Goal: Information Seeking & Learning: Learn about a topic

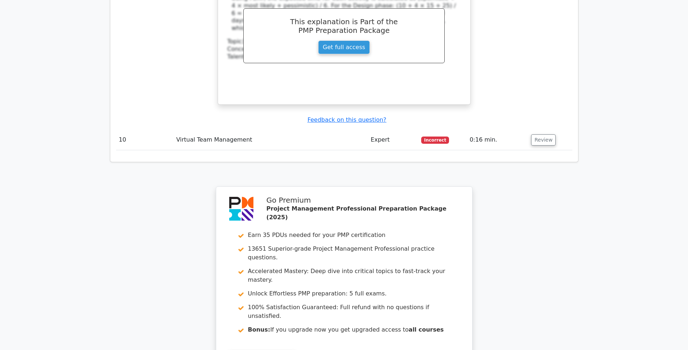
scroll to position [1752, 0]
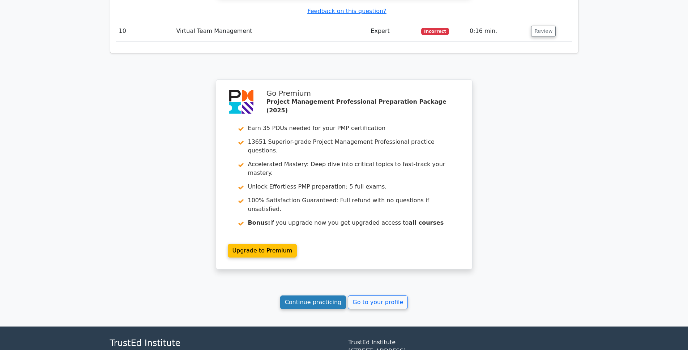
click at [328, 296] on link "Continue practicing" at bounding box center [313, 303] width 66 height 14
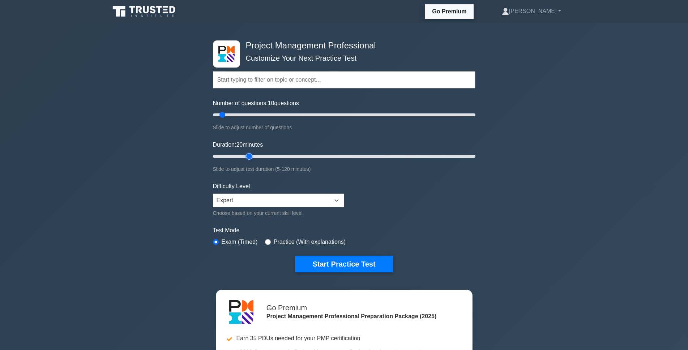
click at [246, 158] on input "Duration: 20 minutes" at bounding box center [344, 156] width 262 height 9
click at [261, 156] on input "Duration: 25 minutes" at bounding box center [344, 156] width 262 height 9
click at [284, 159] on input "Duration: 35 minutes" at bounding box center [344, 156] width 262 height 9
type input "40"
click at [291, 156] on input "Duration: 35 minutes" at bounding box center [344, 156] width 262 height 9
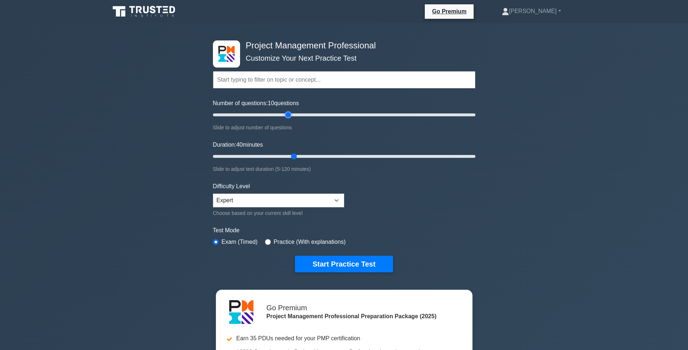
click at [291, 115] on input "Number of questions: 10 questions" at bounding box center [344, 115] width 262 height 9
click at [271, 115] on input "Number of questions: 45 questions" at bounding box center [344, 115] width 262 height 9
click at [266, 115] on input "Number of questions: 45 questions" at bounding box center [344, 115] width 262 height 9
type input "40"
click at [263, 115] on input "Number of questions: 45 questions" at bounding box center [344, 115] width 262 height 9
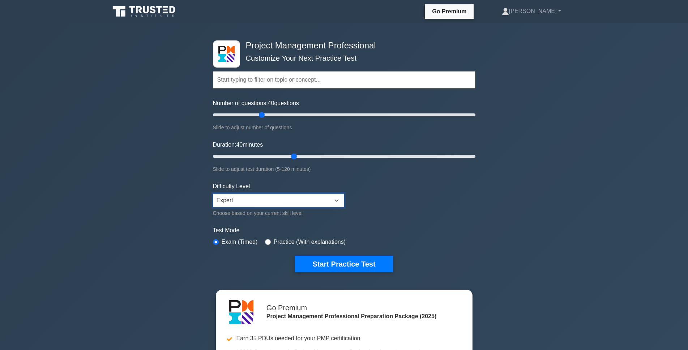
click at [319, 201] on select "Beginner Intermediate Expert" at bounding box center [278, 201] width 131 height 14
click at [213, 194] on select "Beginner Intermediate Expert" at bounding box center [278, 201] width 131 height 14
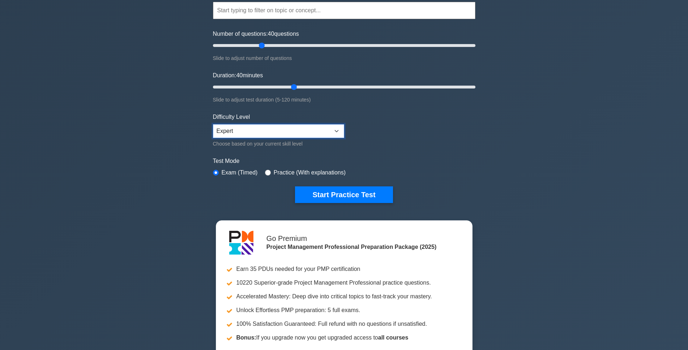
scroll to position [72, 0]
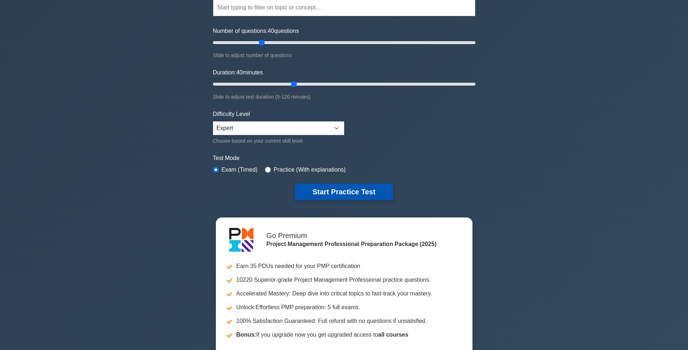
click at [356, 193] on button "Start Practice Test" at bounding box center [344, 192] width 98 height 17
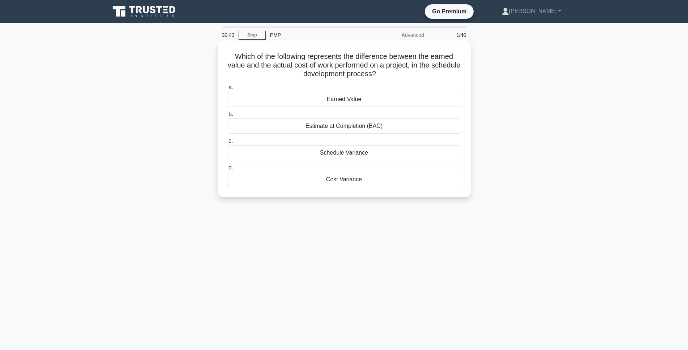
click at [349, 181] on div "Cost Variance" at bounding box center [344, 179] width 234 height 15
click at [227, 170] on input "d. Cost Variance" at bounding box center [227, 168] width 0 height 5
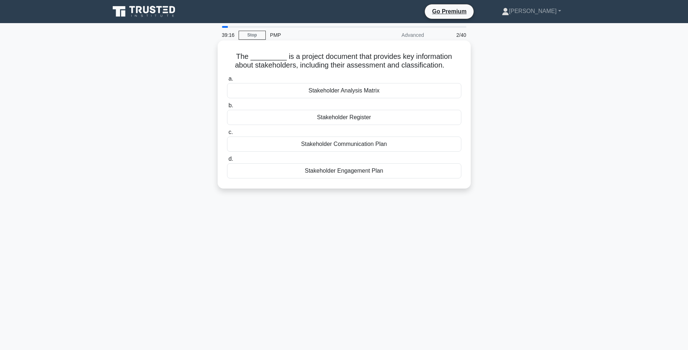
click at [392, 117] on div "Stakeholder Register" at bounding box center [344, 117] width 234 height 15
click at [227, 108] on input "b. Stakeholder Register" at bounding box center [227, 105] width 0 height 5
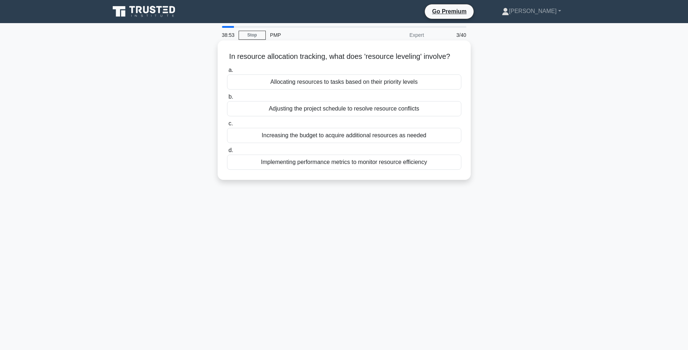
click at [354, 116] on div "Adjusting the project schedule to resolve resource conflicts" at bounding box center [344, 108] width 234 height 15
click at [227, 99] on input "b. Adjusting the project schedule to resolve resource conflicts" at bounding box center [227, 97] width 0 height 5
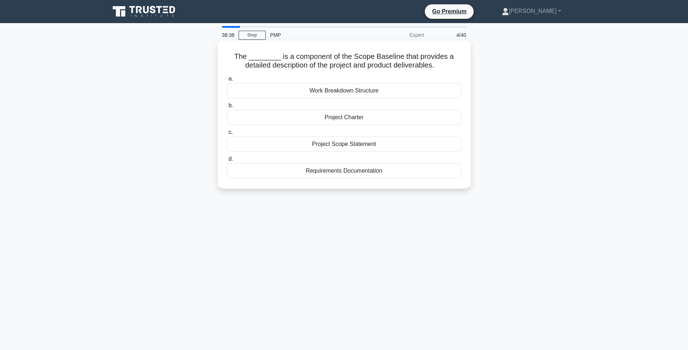
click at [397, 144] on div "Project Scope Statement" at bounding box center [344, 144] width 234 height 15
click at [227, 135] on input "c. Project Scope Statement" at bounding box center [227, 132] width 0 height 5
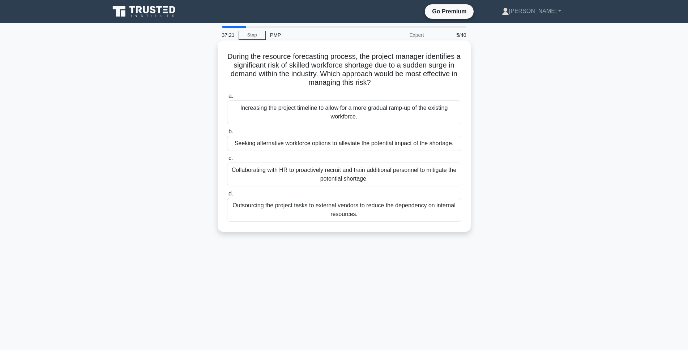
click at [388, 181] on div "Collaborating with HR to proactively recruit and train additional personnel to …" at bounding box center [344, 175] width 234 height 24
click at [227, 161] on input "c. Collaborating with HR to proactively recruit and train additional personnel …" at bounding box center [227, 158] width 0 height 5
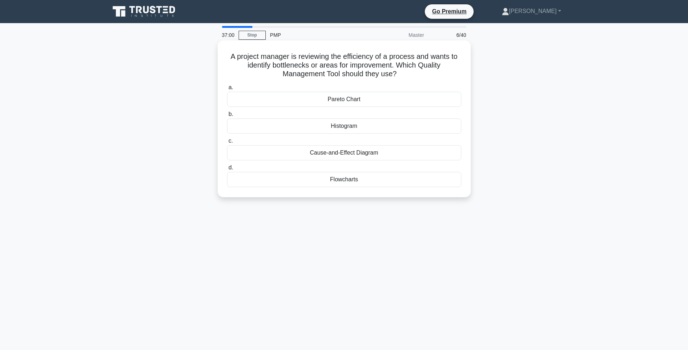
click at [383, 181] on div "Flowcharts" at bounding box center [344, 179] width 234 height 15
click at [227, 170] on input "d. Flowcharts" at bounding box center [227, 168] width 0 height 5
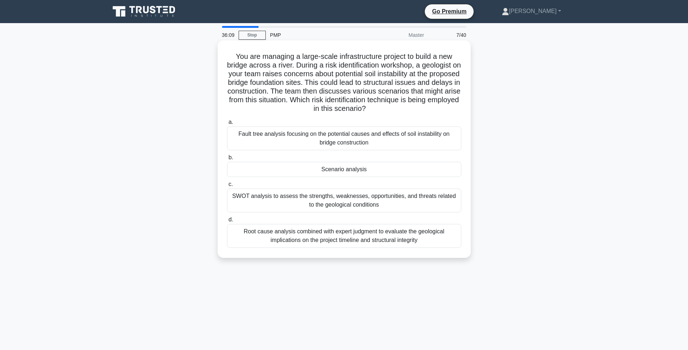
click at [337, 240] on div "Root cause analysis combined with expert judgment to evaluate the geological im…" at bounding box center [344, 236] width 234 height 24
click at [227, 222] on input "d. Root cause analysis combined with expert judgment to evaluate the geological…" at bounding box center [227, 220] width 0 height 5
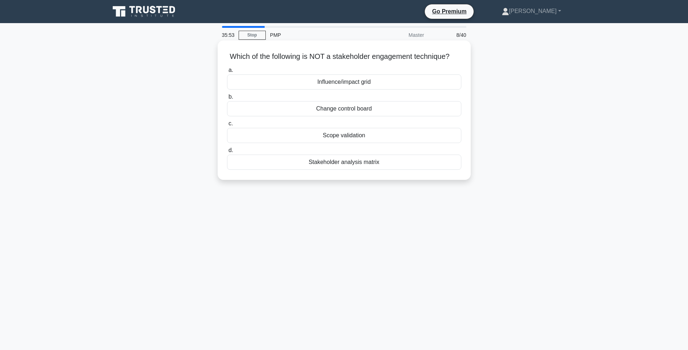
click at [415, 116] on div "Change control board" at bounding box center [344, 108] width 234 height 15
click at [227, 99] on input "b. Change control board" at bounding box center [227, 97] width 0 height 5
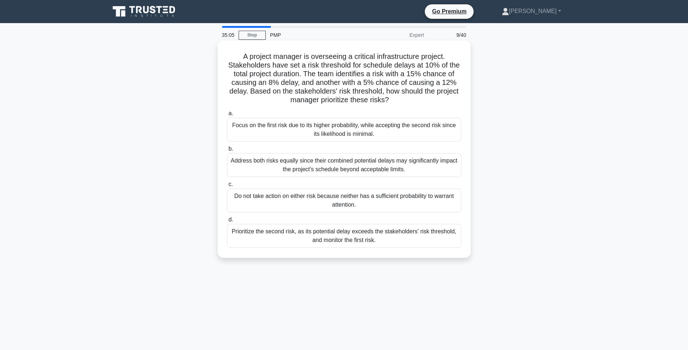
click at [391, 241] on div "Prioritize the second risk, as its potential delay exceeds the stakeholders' ri…" at bounding box center [344, 236] width 234 height 24
click at [227, 222] on input "d. Prioritize the second risk, as its potential delay exceeds the stakeholders'…" at bounding box center [227, 220] width 0 height 5
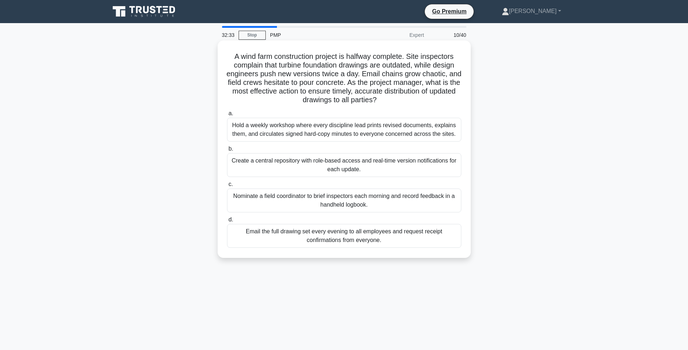
click at [323, 136] on div "Hold a weekly workshop where every discipline lead prints revised documents, ex…" at bounding box center [344, 130] width 234 height 24
click at [227, 116] on input "a. Hold a weekly workshop where every discipline lead prints revised documents,…" at bounding box center [227, 113] width 0 height 5
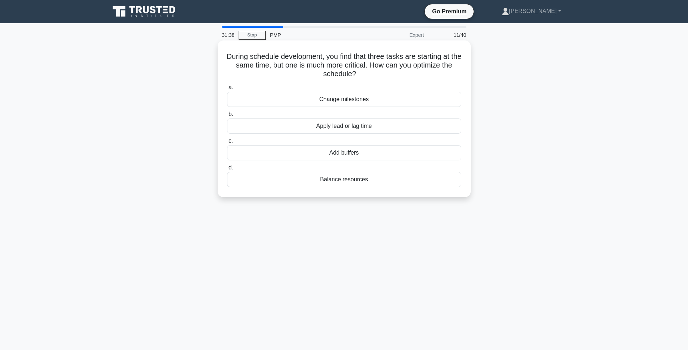
click at [360, 131] on div "Apply lead or lag time" at bounding box center [344, 126] width 234 height 15
click at [227, 117] on input "b. Apply lead or lag time" at bounding box center [227, 114] width 0 height 5
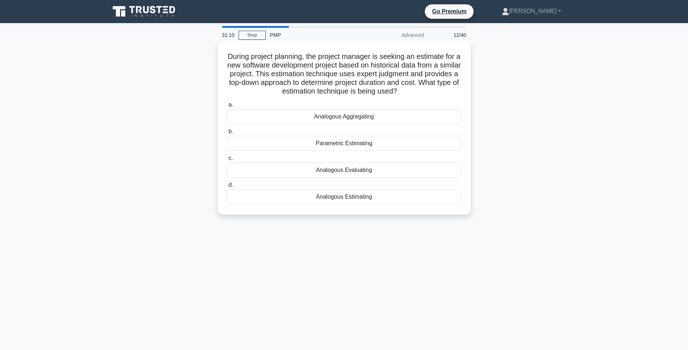
click at [344, 198] on div "Analogous Estimating" at bounding box center [344, 196] width 234 height 15
click at [227, 188] on input "d. Analogous Estimating" at bounding box center [227, 185] width 0 height 5
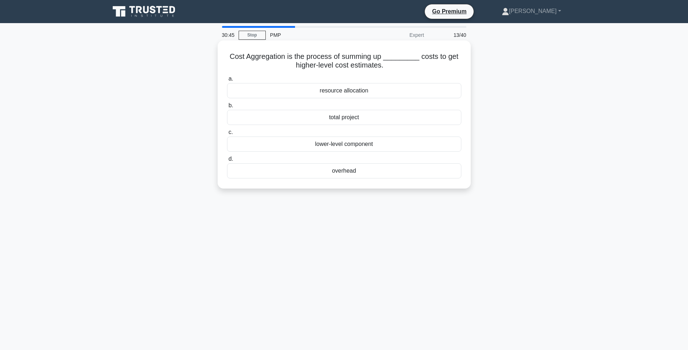
click at [356, 121] on div "total project" at bounding box center [344, 117] width 234 height 15
click at [227, 108] on input "b. total project" at bounding box center [227, 105] width 0 height 5
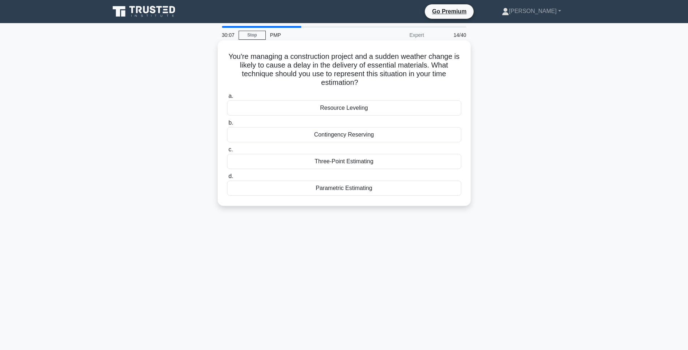
click at [342, 138] on div "Contingency Reserving" at bounding box center [344, 134] width 234 height 15
click at [227, 125] on input "b. Contingency Reserving" at bounding box center [227, 123] width 0 height 5
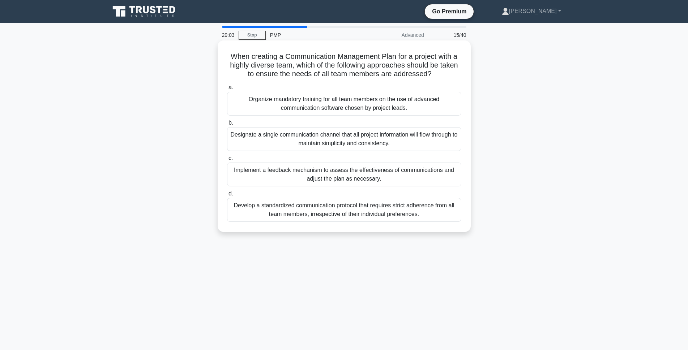
click at [364, 173] on div "Implement a feedback mechanism to assess the effectiveness of communications an…" at bounding box center [344, 175] width 234 height 24
click at [227, 161] on input "c. Implement a feedback mechanism to assess the effectiveness of communications…" at bounding box center [227, 158] width 0 height 5
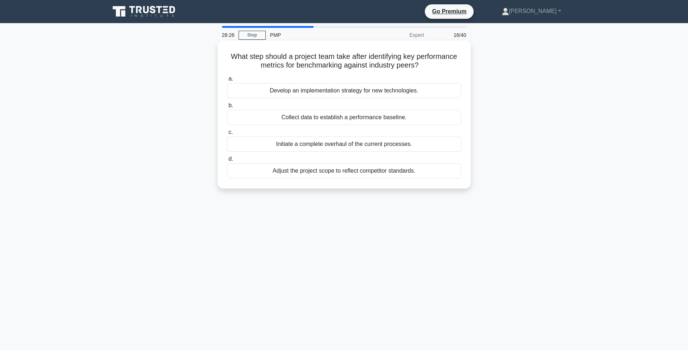
click at [355, 117] on div "Collect data to establish a performance baseline." at bounding box center [344, 117] width 234 height 15
click at [227, 108] on input "b. Collect data to establish a performance baseline." at bounding box center [227, 105] width 0 height 5
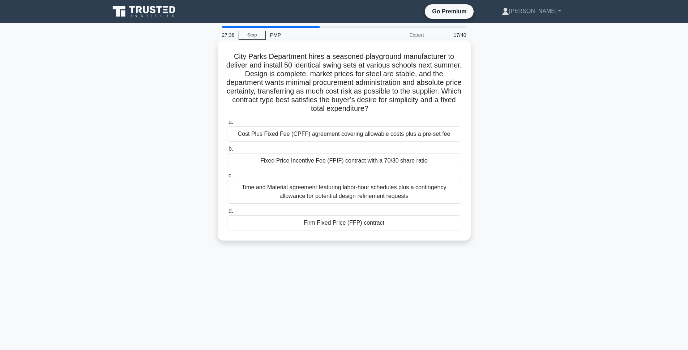
click at [335, 225] on div "Firm Fixed Price (FFP) contract" at bounding box center [344, 222] width 234 height 15
click at [227, 214] on input "d. Firm Fixed Price (FFP) contract" at bounding box center [227, 211] width 0 height 5
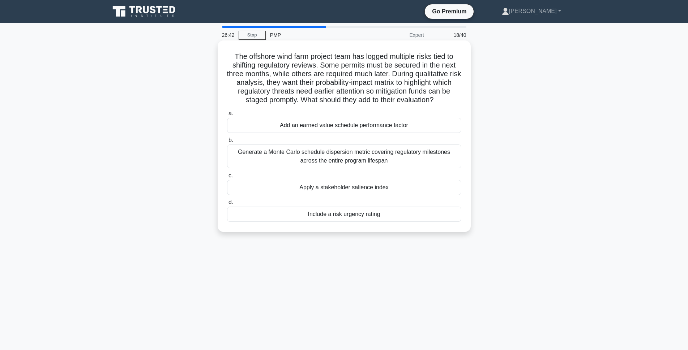
click at [341, 214] on div "Include a risk urgency rating" at bounding box center [344, 214] width 234 height 15
click at [227, 205] on input "d. Include a risk urgency rating" at bounding box center [227, 202] width 0 height 5
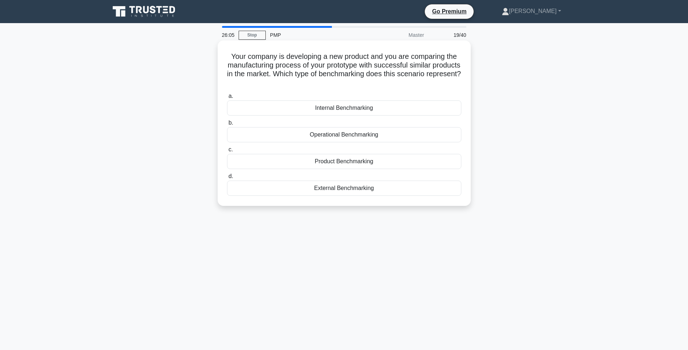
click at [348, 190] on div "External Benchmarking" at bounding box center [344, 188] width 234 height 15
click at [227, 179] on input "d. External Benchmarking" at bounding box center [227, 176] width 0 height 5
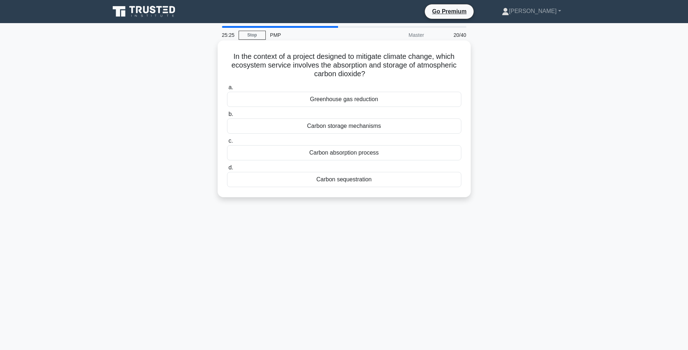
click at [351, 180] on div "Carbon sequestration" at bounding box center [344, 179] width 234 height 15
click at [227, 170] on input "d. Carbon sequestration" at bounding box center [227, 168] width 0 height 5
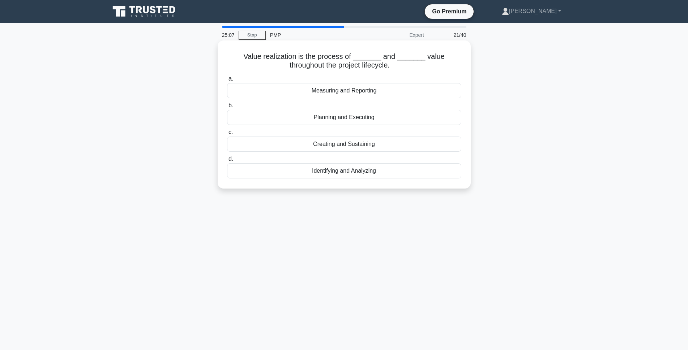
click at [313, 147] on div "Creating and Sustaining" at bounding box center [344, 144] width 234 height 15
click at [227, 135] on input "c. Creating and Sustaining" at bounding box center [227, 132] width 0 height 5
click at [358, 93] on div "Resource histogram" at bounding box center [344, 90] width 234 height 15
click at [227, 81] on input "a. Resource histogram" at bounding box center [227, 79] width 0 height 5
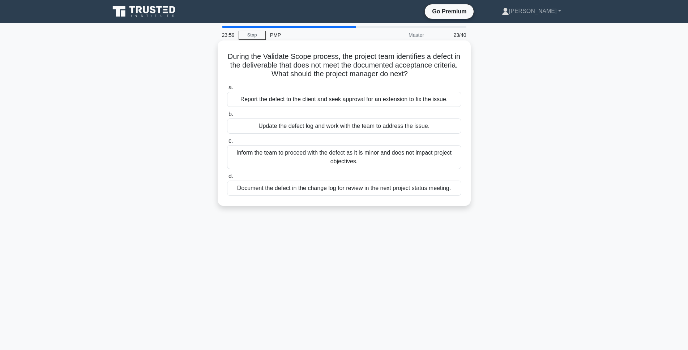
click at [376, 124] on div "Update the defect log and work with the team to address the issue." at bounding box center [344, 126] width 234 height 15
click at [227, 117] on input "b. Update the defect log and work with the team to address the issue." at bounding box center [227, 114] width 0 height 5
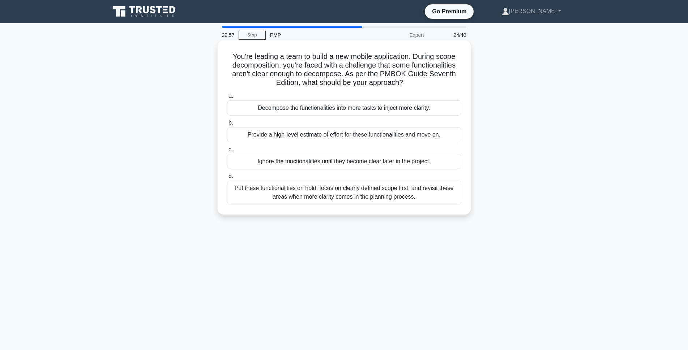
click at [356, 199] on div "Put these functionalities on hold, focus on clearly defined scope first, and re…" at bounding box center [344, 193] width 234 height 24
click at [227, 179] on input "d. Put these functionalities on hold, focus on clearly defined scope first, and…" at bounding box center [227, 176] width 0 height 5
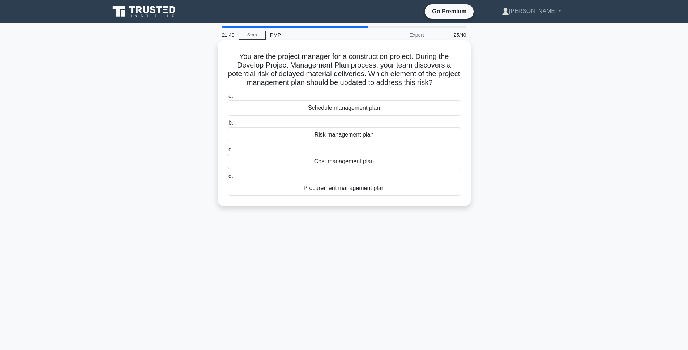
click at [356, 187] on div "Procurement management plan" at bounding box center [344, 188] width 234 height 15
click at [227, 179] on input "d. Procurement management plan" at bounding box center [227, 176] width 0 height 5
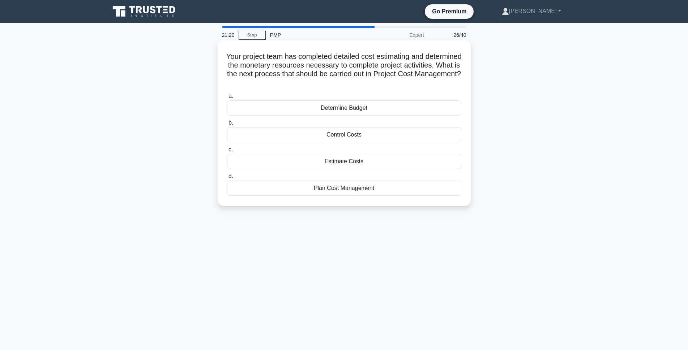
click at [351, 108] on div "Determine Budget" at bounding box center [344, 107] width 234 height 15
click at [227, 99] on input "a. Determine Budget" at bounding box center [227, 96] width 0 height 5
click at [353, 163] on div "$-15,000" at bounding box center [344, 161] width 234 height 15
click at [227, 152] on input "c. $-15,000" at bounding box center [227, 149] width 0 height 5
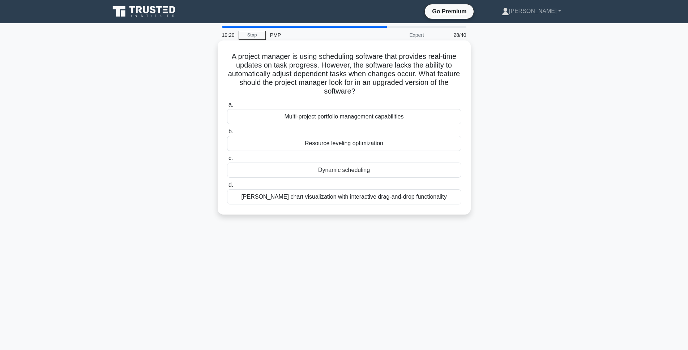
click at [351, 169] on div "Dynamic scheduling" at bounding box center [344, 170] width 234 height 15
click at [227, 161] on input "c. Dynamic scheduling" at bounding box center [227, 158] width 0 height 5
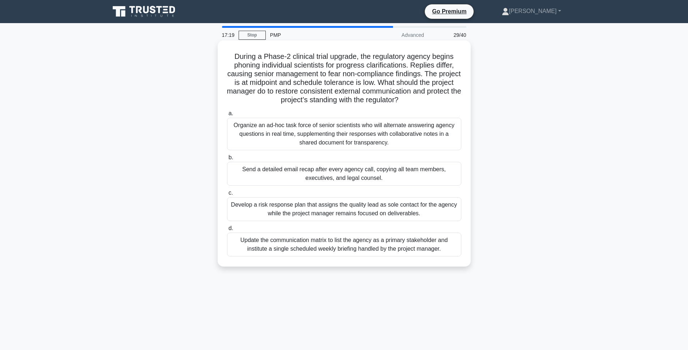
click at [355, 210] on div "Develop a risk response plan that assigns the quality lead as sole contact for …" at bounding box center [344, 209] width 234 height 24
click at [227, 195] on input "c. Develop a risk response plan that assigns the quality lead as sole contact f…" at bounding box center [227, 193] width 0 height 5
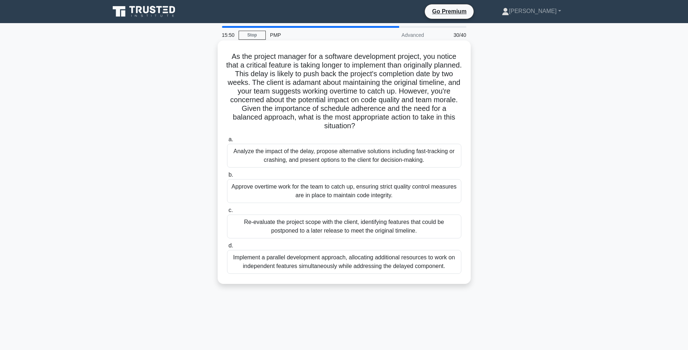
click at [297, 155] on div "Analyze the impact of the delay, propose alternative solutions including fast-t…" at bounding box center [344, 156] width 234 height 24
click at [227, 142] on input "a. Analyze the impact of the delay, propose alternative solutions including fas…" at bounding box center [227, 139] width 0 height 5
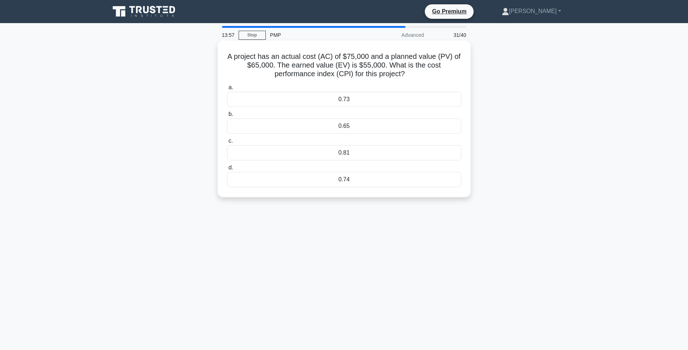
click at [356, 103] on div "0.73" at bounding box center [344, 99] width 234 height 15
click at [227, 90] on input "a. 0.73" at bounding box center [227, 87] width 0 height 5
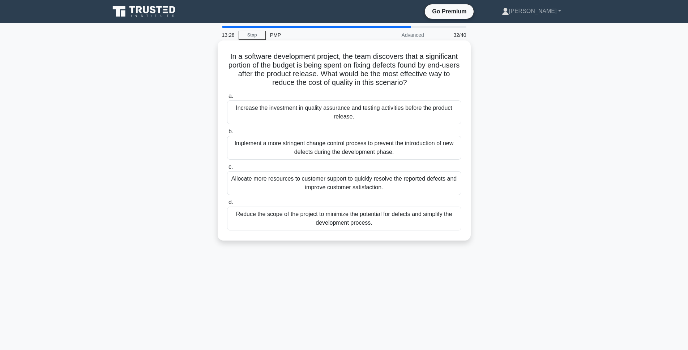
click at [437, 111] on div "Increase the investment in quality assurance and testing activities before the …" at bounding box center [344, 112] width 234 height 24
click at [227, 99] on input "a. Increase the investment in quality assurance and testing activities before t…" at bounding box center [227, 96] width 0 height 5
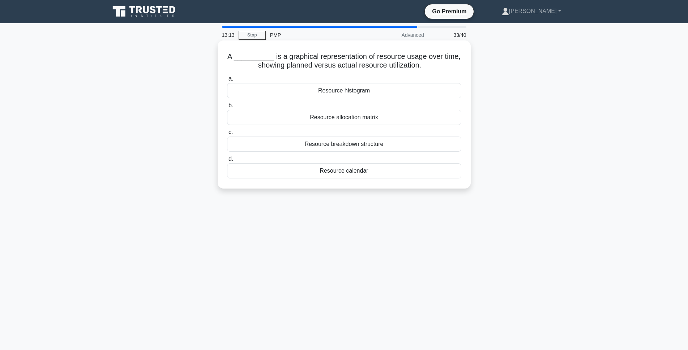
click at [352, 90] on div "Resource histogram" at bounding box center [344, 90] width 234 height 15
click at [227, 81] on input "a. Resource histogram" at bounding box center [227, 79] width 0 height 5
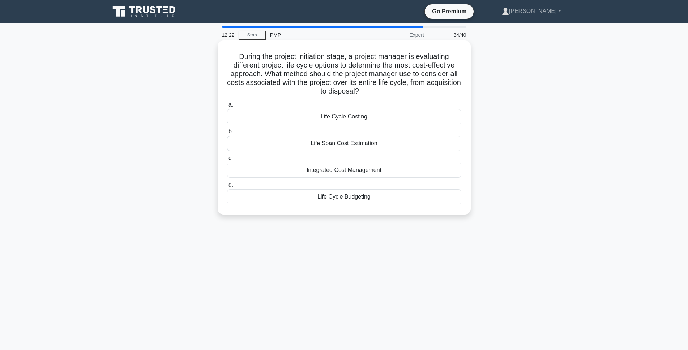
click at [351, 199] on div "Life Cycle Budgeting" at bounding box center [344, 196] width 234 height 15
click at [227, 188] on input "d. Life Cycle Budgeting" at bounding box center [227, 185] width 0 height 5
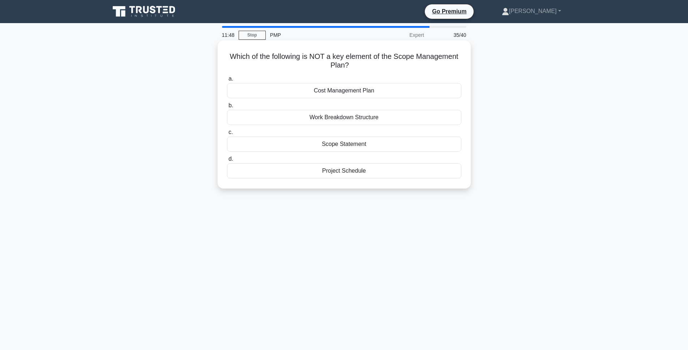
click at [332, 89] on div "Cost Management Plan" at bounding box center [344, 90] width 234 height 15
click at [227, 81] on input "a. Cost Management Plan" at bounding box center [227, 79] width 0 height 5
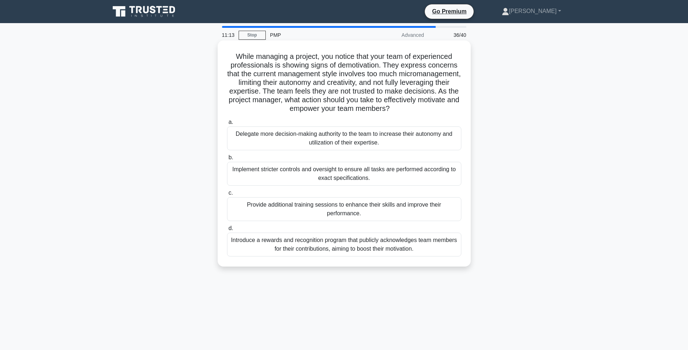
click at [352, 103] on h5 "While managing a project, you notice that your team of experienced professional…" at bounding box center [344, 82] width 236 height 61
click at [411, 106] on h5 "While managing a project, you notice that your team of experienced professional…" at bounding box center [344, 82] width 236 height 61
click at [364, 141] on div "Delegate more decision-making authority to the team to increase their autonomy …" at bounding box center [344, 138] width 234 height 24
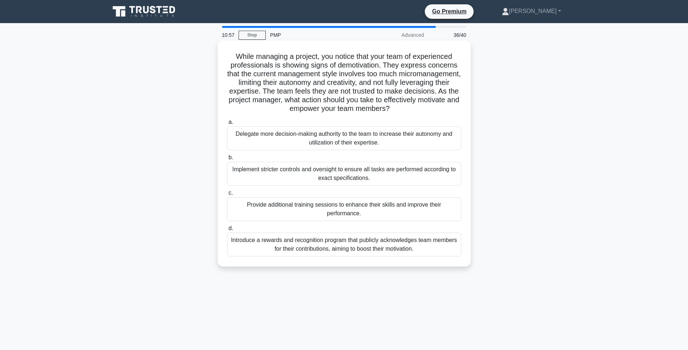
click at [227, 125] on input "a. Delegate more decision-making authority to the team to increase their autono…" at bounding box center [227, 122] width 0 height 5
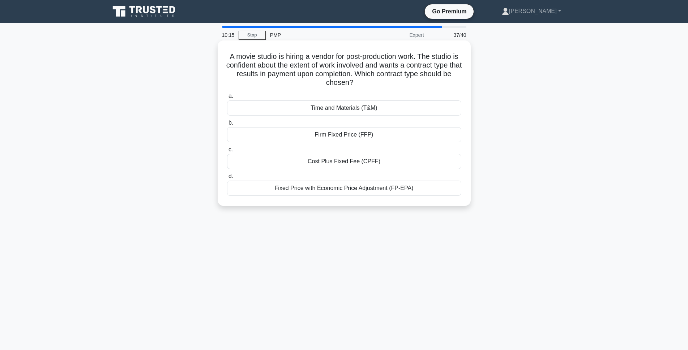
click at [349, 137] on div "Firm Fixed Price (FFP)" at bounding box center [344, 134] width 234 height 15
click at [227, 125] on input "b. Firm Fixed Price (FFP)" at bounding box center [227, 123] width 0 height 5
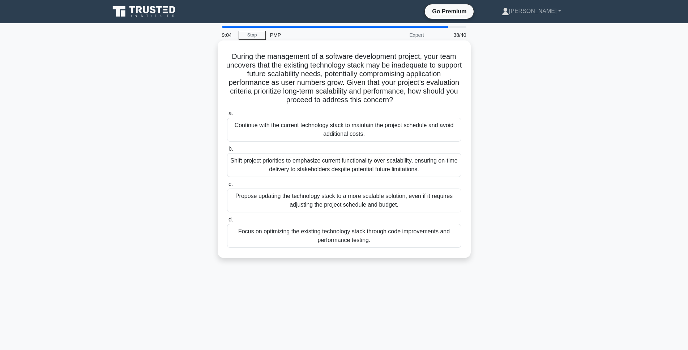
click at [304, 205] on div "Propose updating the technology stack to a more scalable solution, even if it r…" at bounding box center [344, 201] width 234 height 24
click at [227, 187] on input "c. Propose updating the technology stack to a more scalable solution, even if i…" at bounding box center [227, 184] width 0 height 5
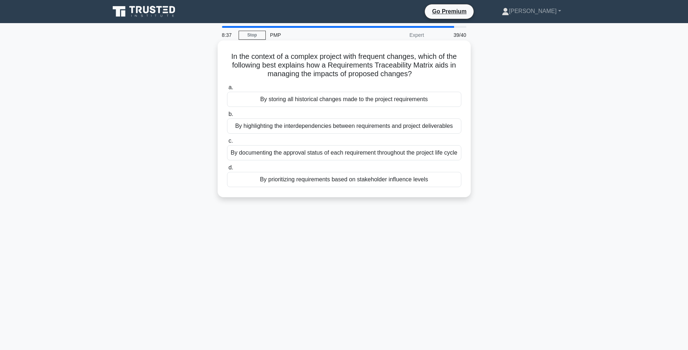
click at [366, 126] on div "By highlighting the interdependencies between requirements and project delivera…" at bounding box center [344, 126] width 234 height 15
click at [227, 117] on input "b. By highlighting the interdependencies between requirements and project deliv…" at bounding box center [227, 114] width 0 height 5
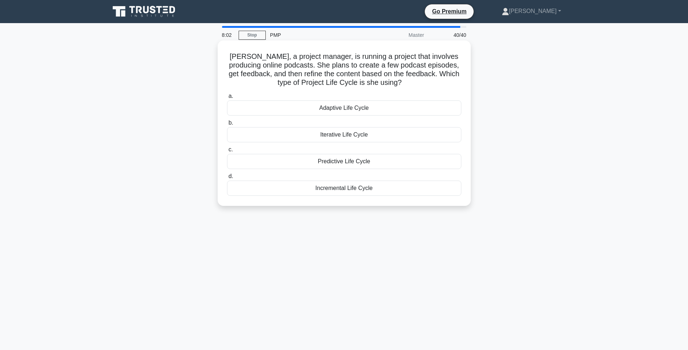
click at [301, 137] on div "Iterative Life Cycle" at bounding box center [344, 134] width 234 height 15
click at [227, 125] on input "b. Iterative Life Cycle" at bounding box center [227, 123] width 0 height 5
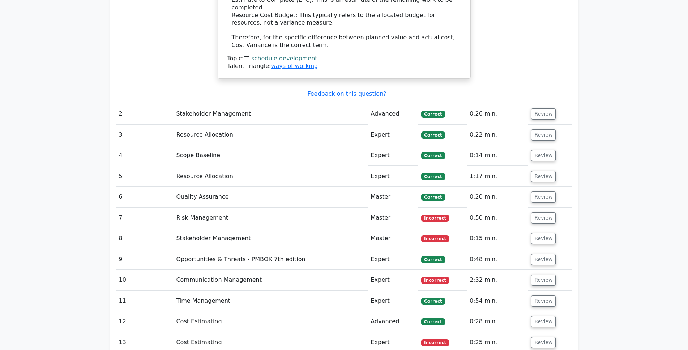
scroll to position [1373, 0]
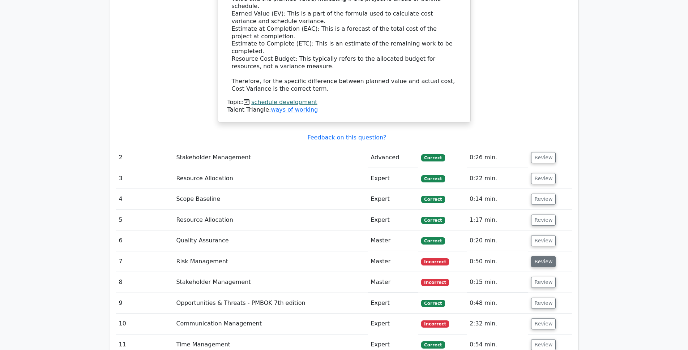
click at [545, 256] on button "Review" at bounding box center [543, 261] width 25 height 11
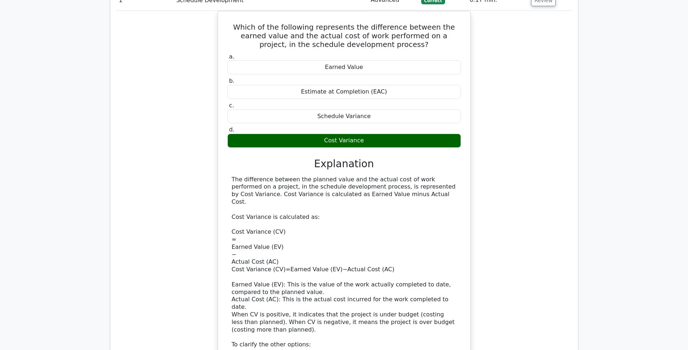
scroll to position [867, 0]
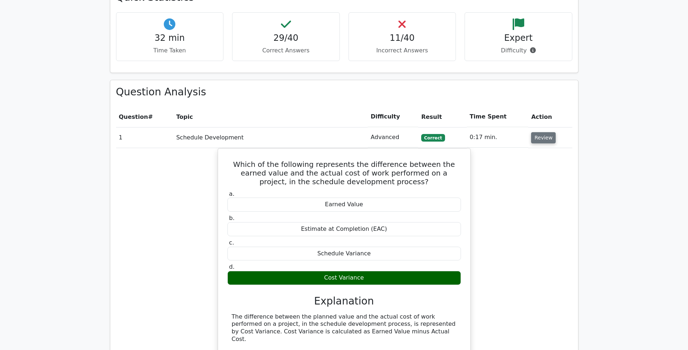
click at [547, 132] on button "Review" at bounding box center [543, 137] width 25 height 11
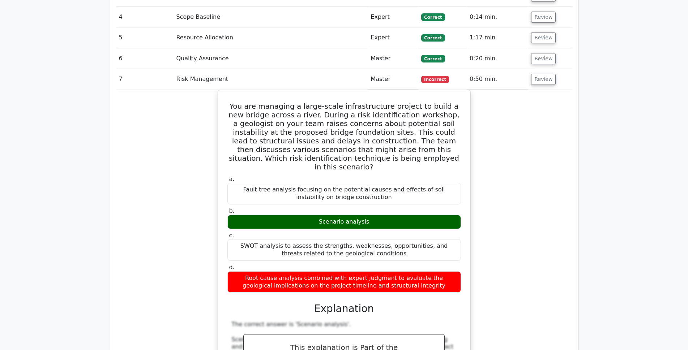
scroll to position [1048, 0]
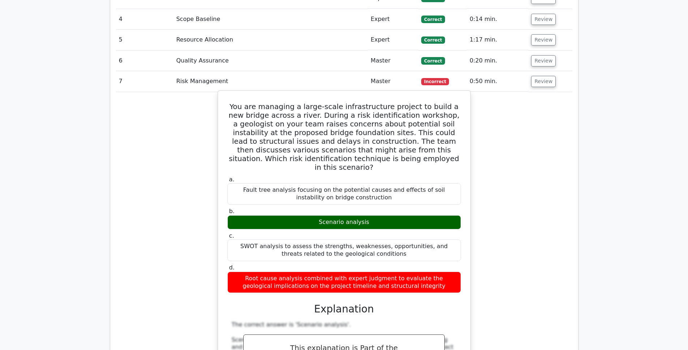
drag, startPoint x: 233, startPoint y: 80, endPoint x: 424, endPoint y: 252, distance: 256.9
click at [424, 252] on div "You are managing a large-scale infrastructure project to build a new bridge acr…" at bounding box center [344, 334] width 246 height 480
copy div "You are managing a large-scale infrastructure project to build a new bridge acr…"
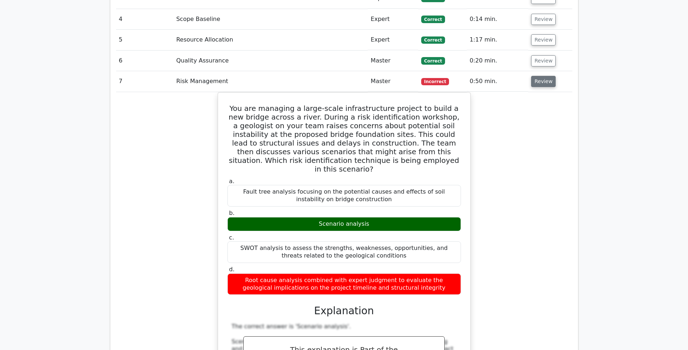
click at [542, 76] on button "Review" at bounding box center [543, 81] width 25 height 11
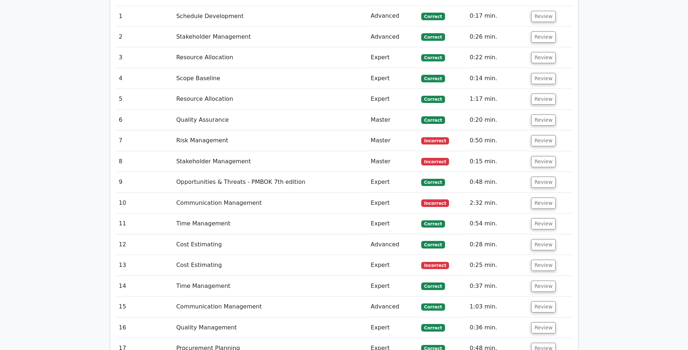
scroll to position [976, 0]
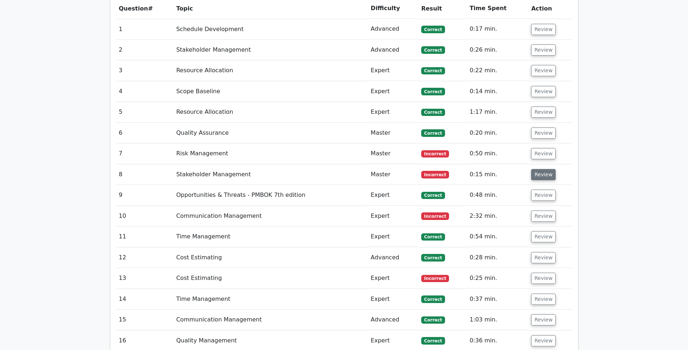
click at [542, 169] on button "Review" at bounding box center [543, 174] width 25 height 11
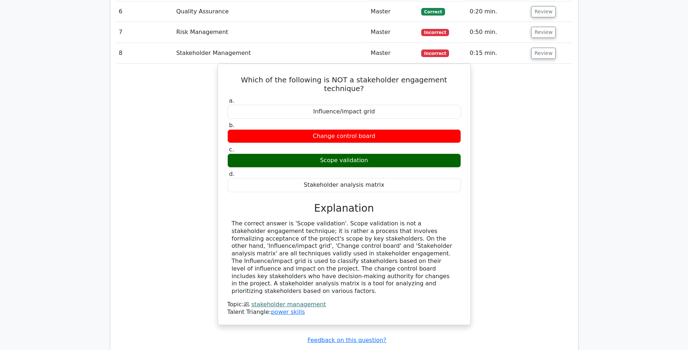
scroll to position [1084, 0]
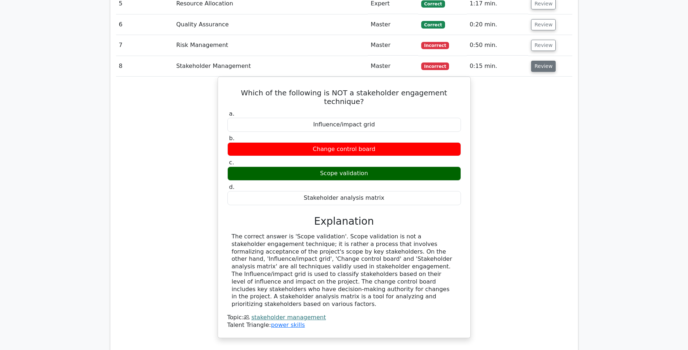
click at [542, 61] on button "Review" at bounding box center [543, 66] width 25 height 11
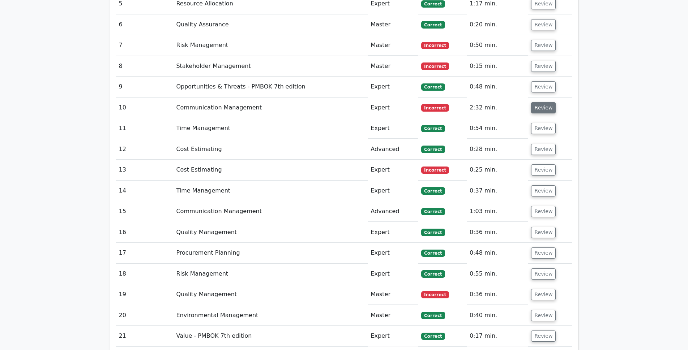
click at [542, 102] on button "Review" at bounding box center [543, 107] width 25 height 11
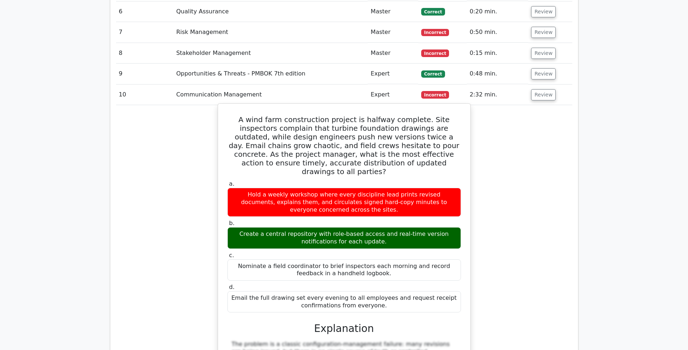
scroll to position [1048, 0]
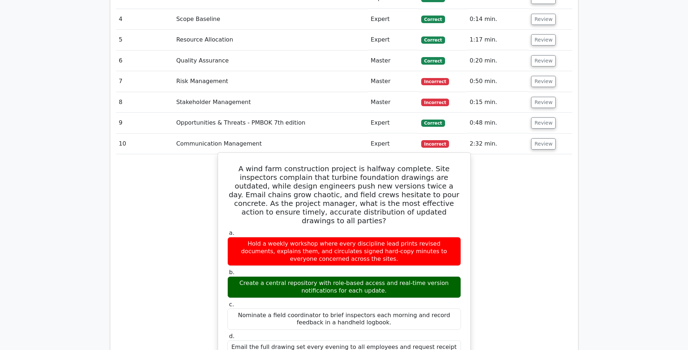
drag, startPoint x: 232, startPoint y: 141, endPoint x: 397, endPoint y: 321, distance: 244.5
click at [397, 321] on div "A wind farm construction project is halfway complete. Site inspectors complain …" at bounding box center [344, 354] width 246 height 396
copy div "A wind farm construction project is halfway complete. Site inspectors complain …"
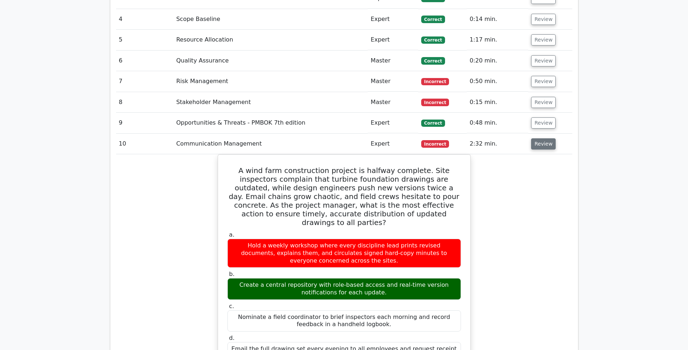
click at [541, 138] on button "Review" at bounding box center [543, 143] width 25 height 11
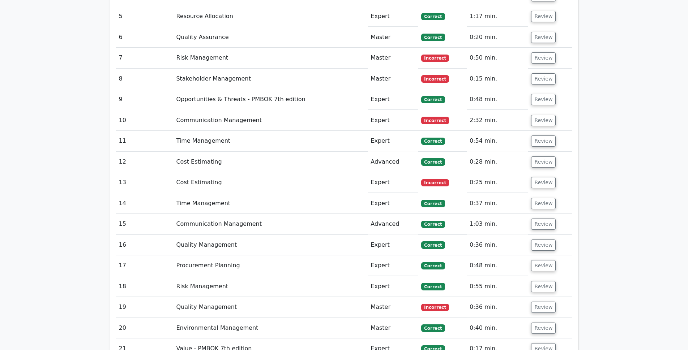
scroll to position [1084, 0]
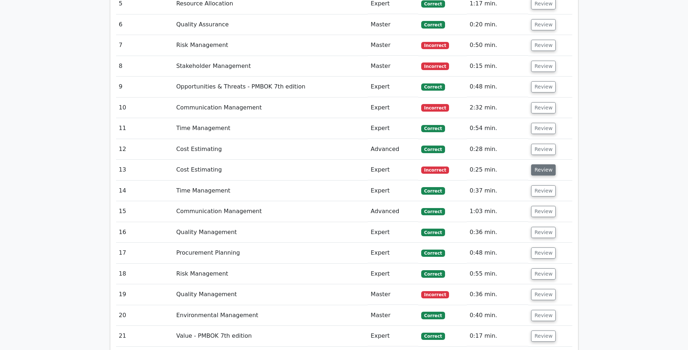
click at [545, 164] on button "Review" at bounding box center [543, 169] width 25 height 11
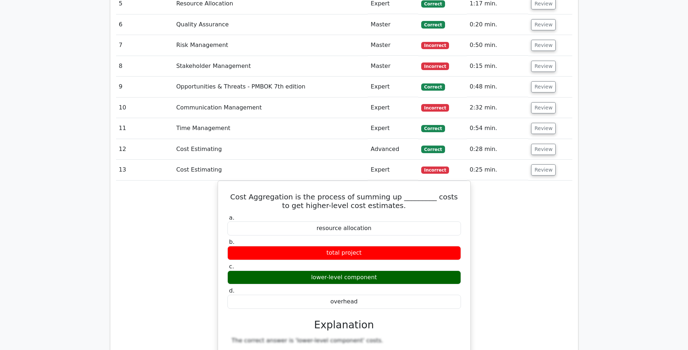
scroll to position [1120, 0]
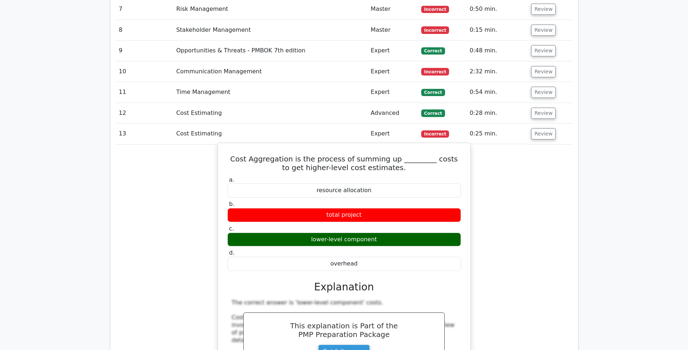
drag, startPoint x: 233, startPoint y: 133, endPoint x: 362, endPoint y: 236, distance: 164.9
click at [362, 236] on div "Cost Aggregation is the process of summing up _________ costs to get higher-lev…" at bounding box center [344, 330] width 246 height 368
copy div "Cost Aggregation is the process of summing up _________ costs to get higher-lev…"
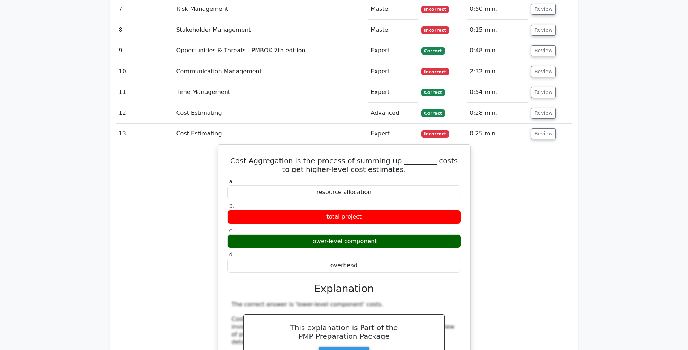
scroll to position [1156, 0]
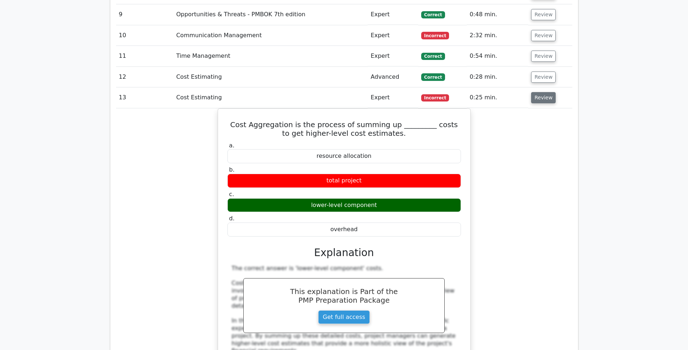
click at [538, 92] on button "Review" at bounding box center [543, 97] width 25 height 11
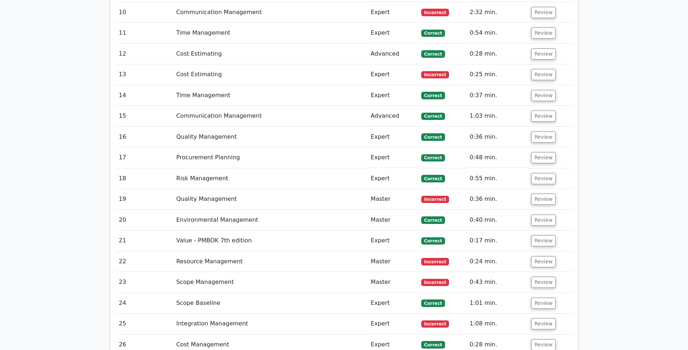
scroll to position [1192, 0]
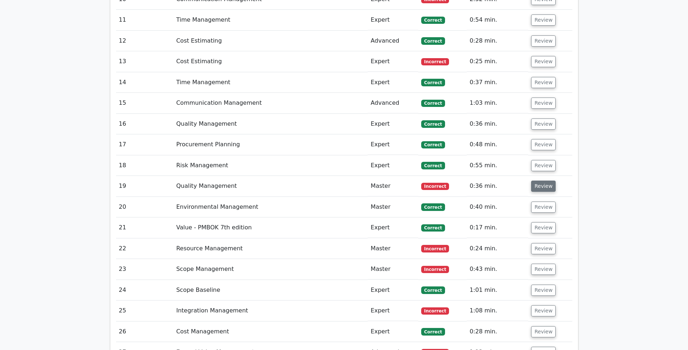
click at [539, 181] on button "Review" at bounding box center [543, 186] width 25 height 11
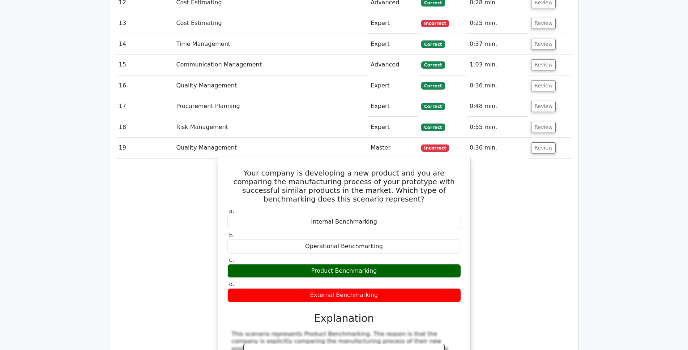
scroll to position [1265, 0]
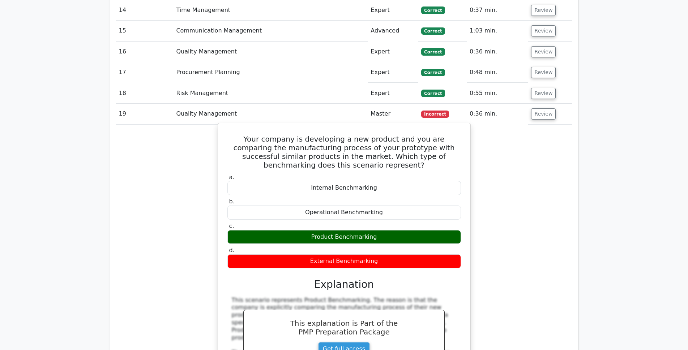
drag, startPoint x: 228, startPoint y: 113, endPoint x: 394, endPoint y: 242, distance: 210.6
click at [394, 242] on div "Your company is developing a new product and you are comparing the manufacturin…" at bounding box center [344, 300] width 246 height 348
copy div "Your company is developing a new product and you are comparing the manufacturin…"
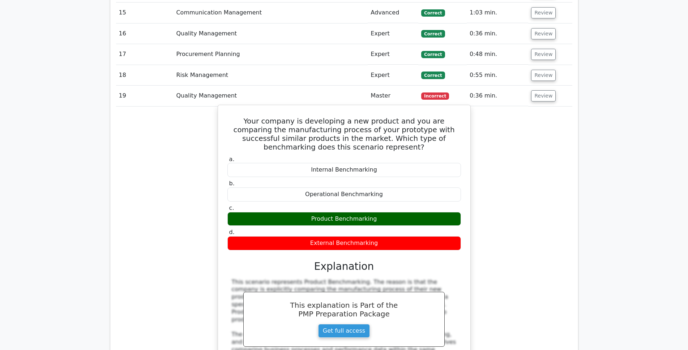
scroll to position [1301, 0]
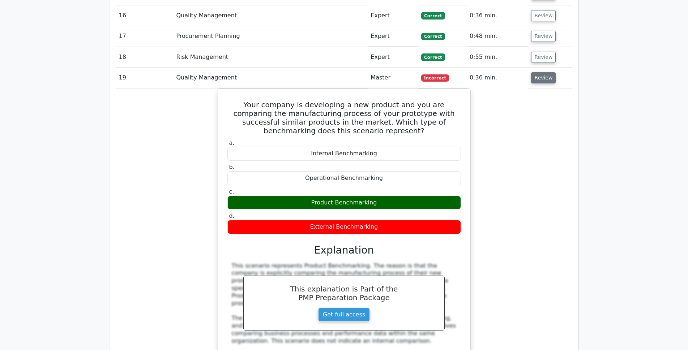
click at [541, 72] on button "Review" at bounding box center [543, 77] width 25 height 11
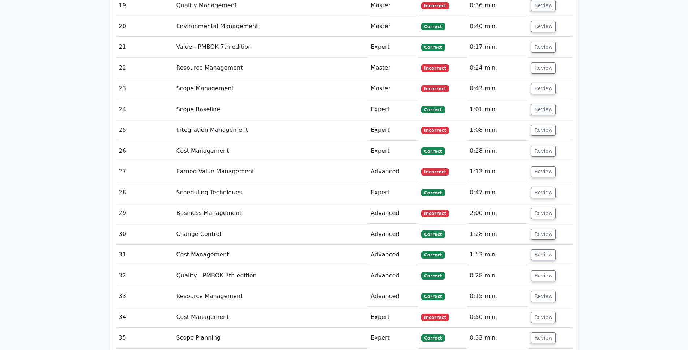
scroll to position [1337, 0]
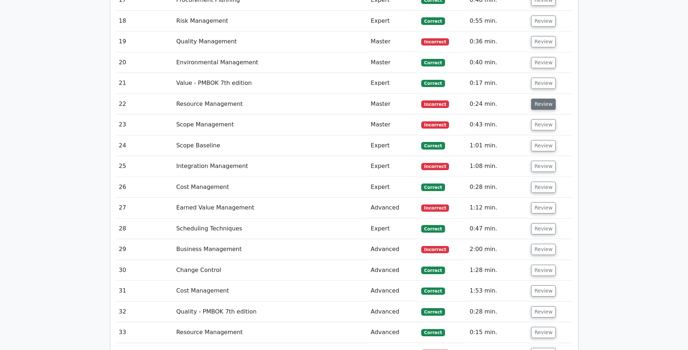
click at [541, 99] on button "Review" at bounding box center [543, 104] width 25 height 11
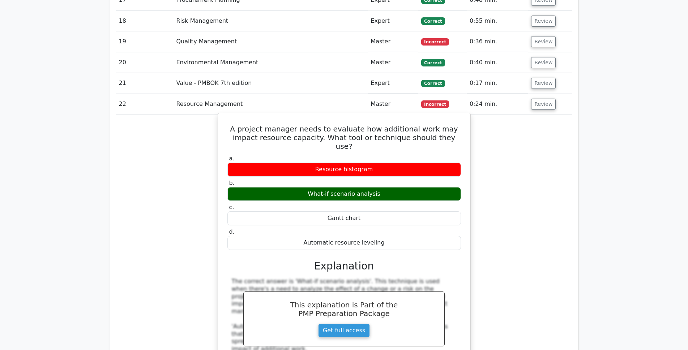
drag, startPoint x: 229, startPoint y: 104, endPoint x: 389, endPoint y: 206, distance: 190.5
click at [389, 206] on div "A project manager needs to evaluate how additional work may impact resource cap…" at bounding box center [344, 278] width 246 height 324
copy div "A project manager needs to evaluate how additional work may impact resource cap…"
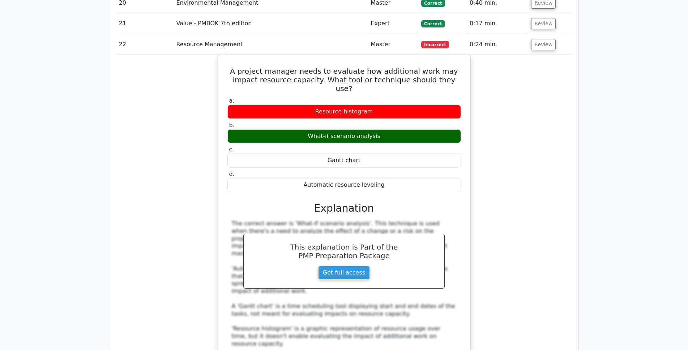
scroll to position [1409, 0]
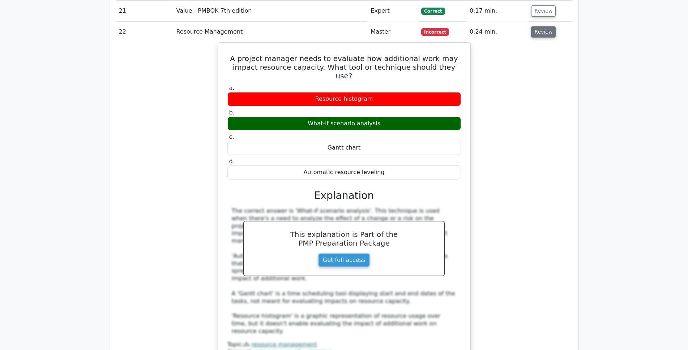
click at [545, 26] on button "Review" at bounding box center [543, 31] width 25 height 11
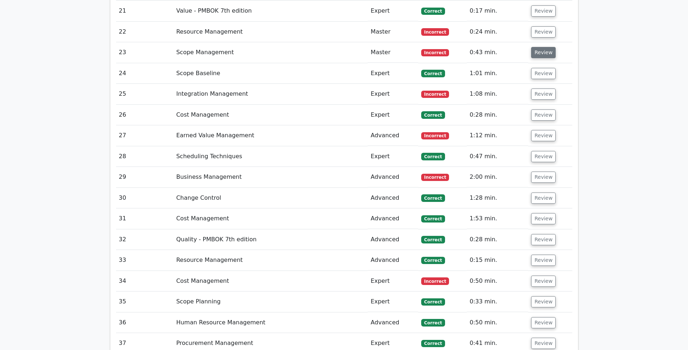
click at [542, 47] on button "Review" at bounding box center [543, 52] width 25 height 11
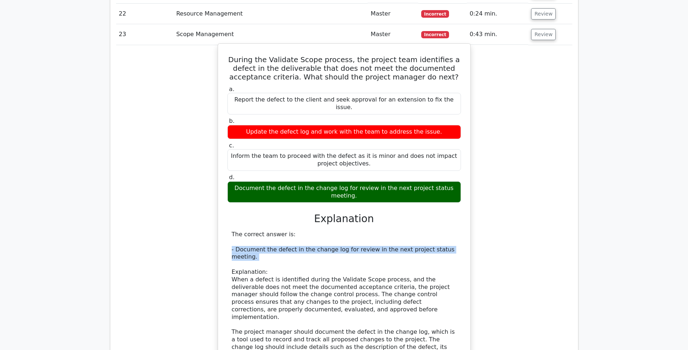
scroll to position [1445, 0]
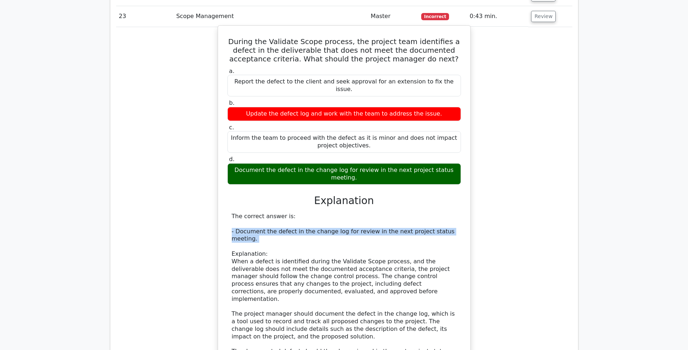
click at [274, 215] on div "The correct answer is: - Document the defect in the change log for review in th…" at bounding box center [344, 333] width 225 height 241
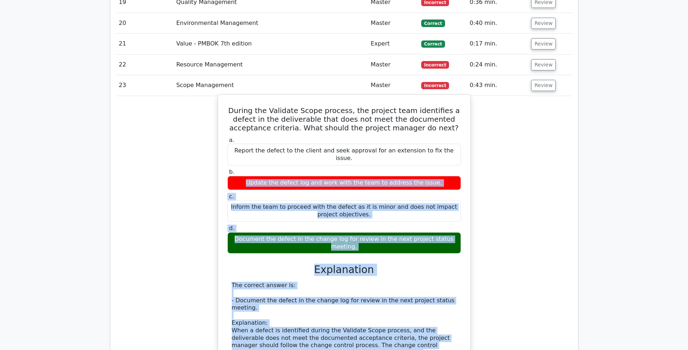
scroll to position [1373, 0]
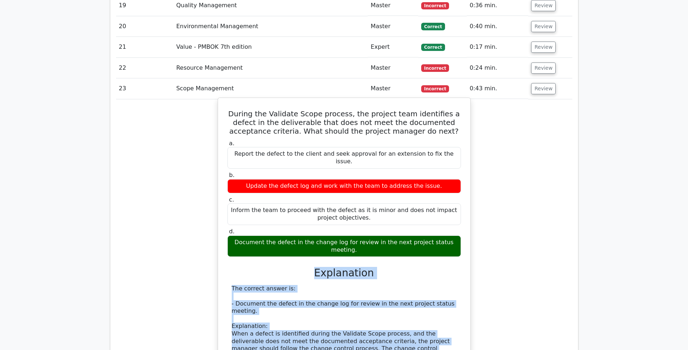
drag, startPoint x: 269, startPoint y: 242, endPoint x: 240, endPoint y: 230, distance: 31.6
click at [240, 230] on div "a. Report the defect to the client and seek approval for an extension to fix th…" at bounding box center [344, 346] width 235 height 416
click at [241, 267] on h3 "Explanation" at bounding box center [344, 273] width 225 height 12
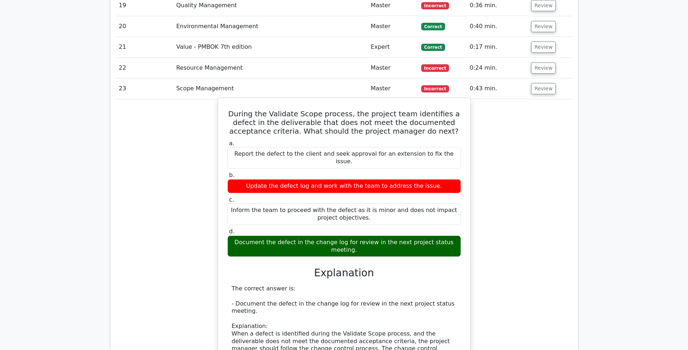
drag, startPoint x: 456, startPoint y: 210, endPoint x: 228, endPoint y: 90, distance: 257.4
click at [228, 101] on div "During the Validate Scope process, the project team identifies a defect in the …" at bounding box center [344, 330] width 246 height 459
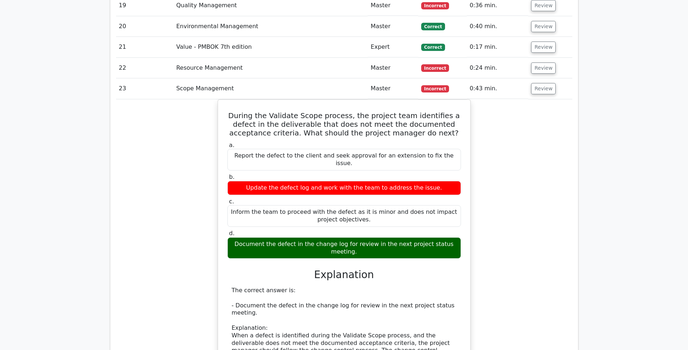
copy div "During the Validate Scope process, the project team identifies a defect in the …"
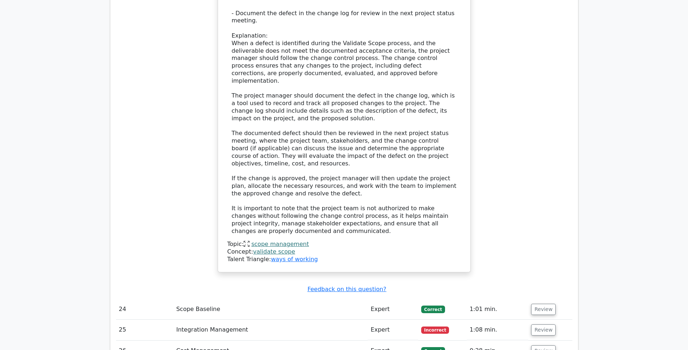
scroll to position [1662, 0]
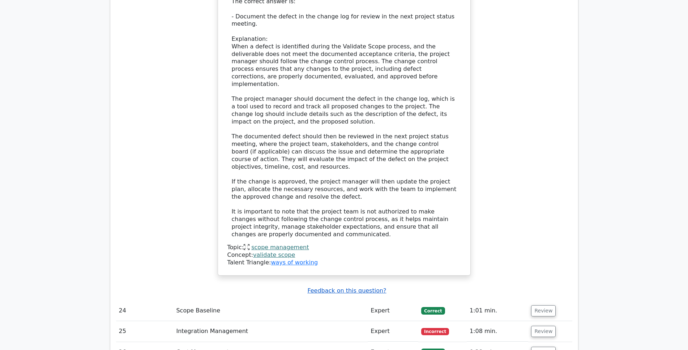
click at [362, 287] on u "Feedback on this question?" at bounding box center [346, 290] width 79 height 7
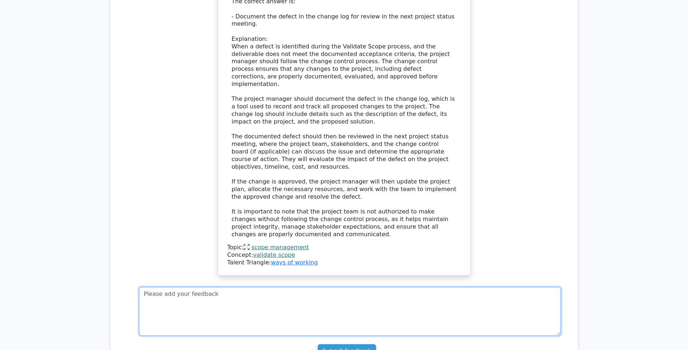
click at [230, 287] on textarea at bounding box center [349, 311] width 421 height 48
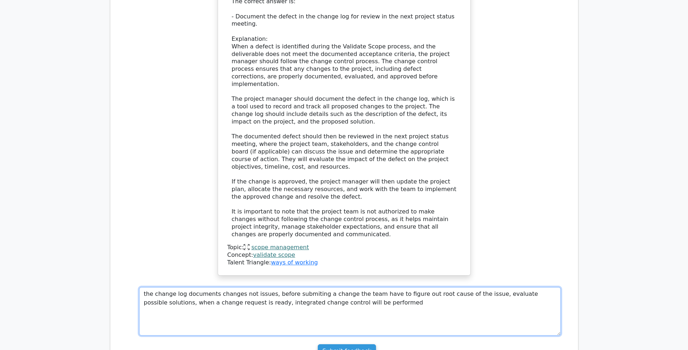
click at [212, 287] on textarea "the change log documents changes not issues, before submiting a change the team…" at bounding box center [349, 311] width 421 height 48
click at [236, 287] on textarea "the change log documents changes not issues, before submiting a change the team…" at bounding box center [349, 311] width 421 height 48
type textarea "the change log documents changes,not issues, before submiting a change the team…"
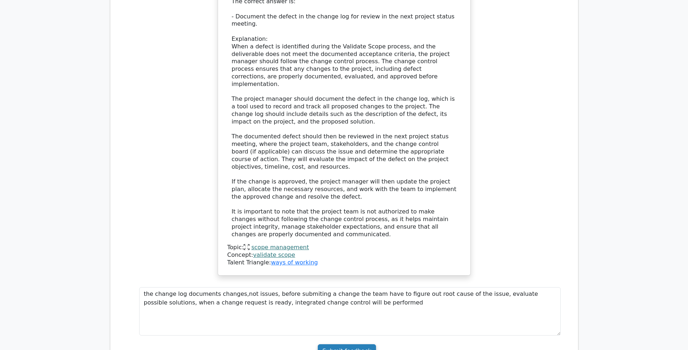
click at [353, 344] on input "Submit feedback" at bounding box center [347, 351] width 58 height 14
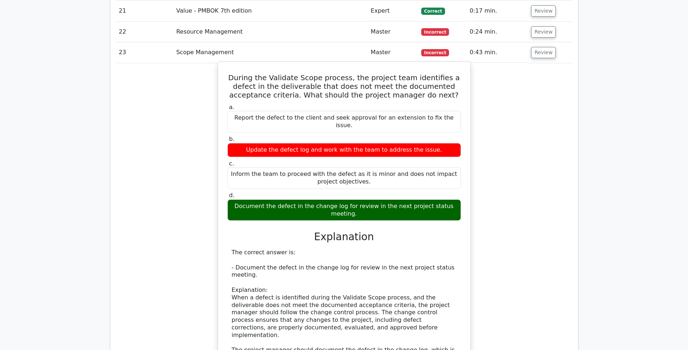
scroll to position [1373, 0]
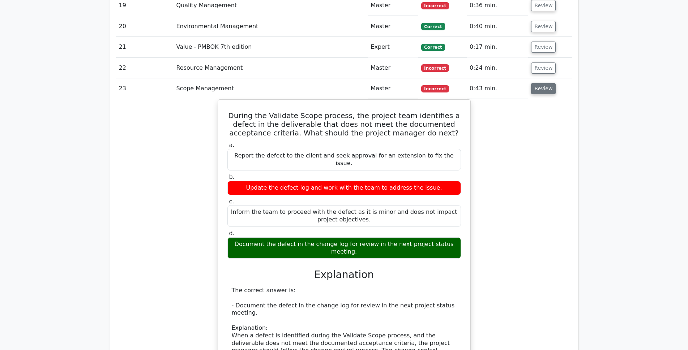
click at [541, 83] on button "Review" at bounding box center [543, 88] width 25 height 11
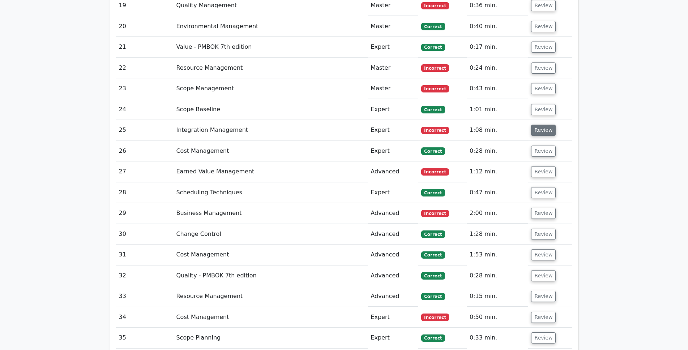
click at [544, 125] on button "Review" at bounding box center [543, 130] width 25 height 11
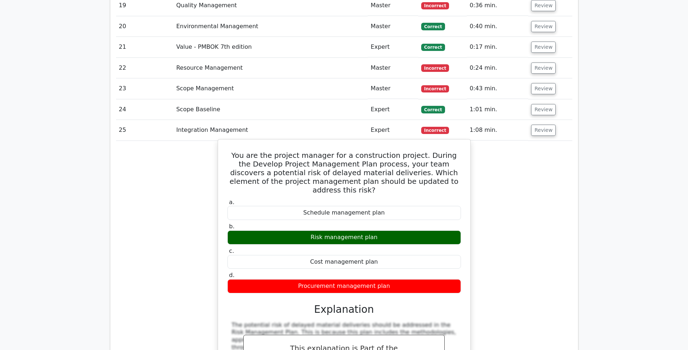
drag, startPoint x: 236, startPoint y: 128, endPoint x: 394, endPoint y: 256, distance: 203.2
click at [394, 256] on div "You are the project manager for a construction project. During the Develop Proj…" at bounding box center [344, 285] width 246 height 286
copy div "You are the project manager for a construction project. During the Develop Proj…"
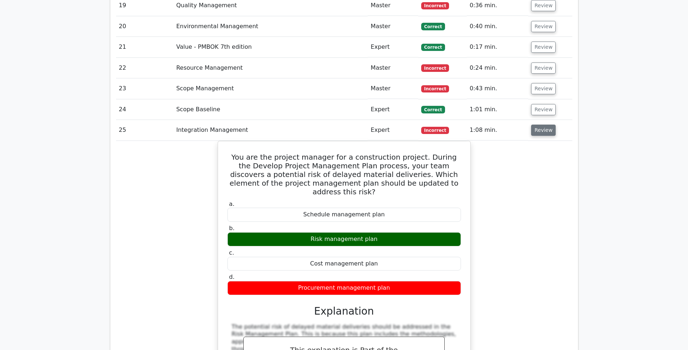
click at [541, 125] on button "Review" at bounding box center [543, 130] width 25 height 11
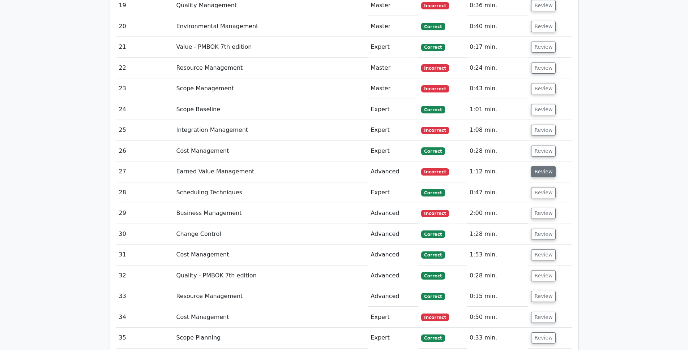
click at [541, 166] on button "Review" at bounding box center [543, 171] width 25 height 11
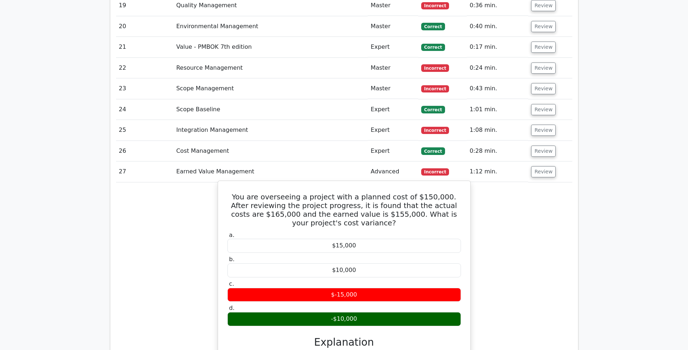
drag, startPoint x: 235, startPoint y: 170, endPoint x: 366, endPoint y: 295, distance: 180.7
click at [366, 295] on div "You are overseeing a project with a planned cost of $150,000. After reviewing t…" at bounding box center [344, 323] width 246 height 278
copy div "You are overseeing a project with a planned cost of $150,000. After reviewing t…"
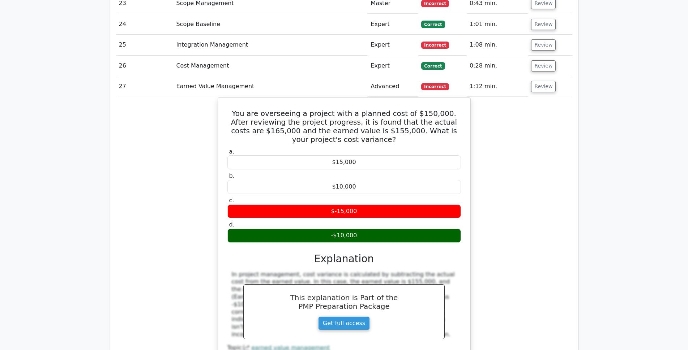
scroll to position [1445, 0]
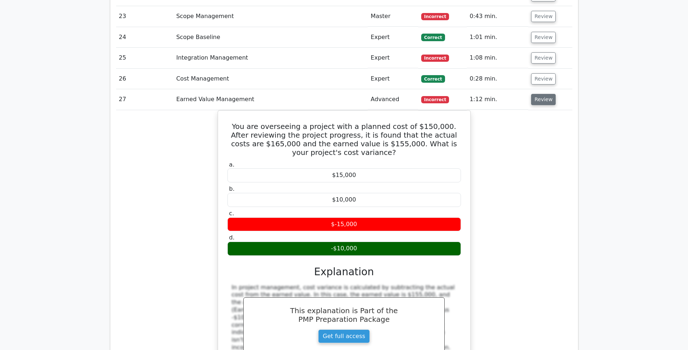
click at [541, 94] on button "Review" at bounding box center [543, 99] width 25 height 11
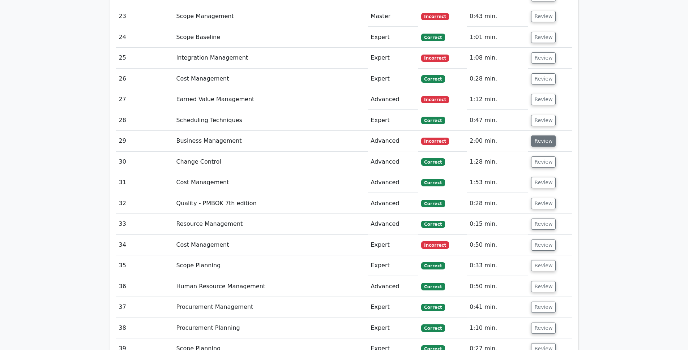
click at [543, 136] on button "Review" at bounding box center [543, 141] width 25 height 11
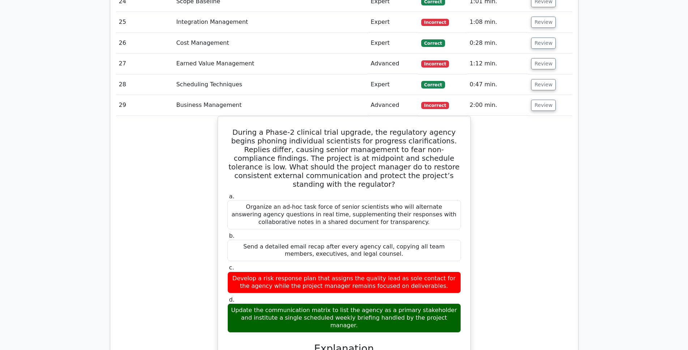
scroll to position [1482, 0]
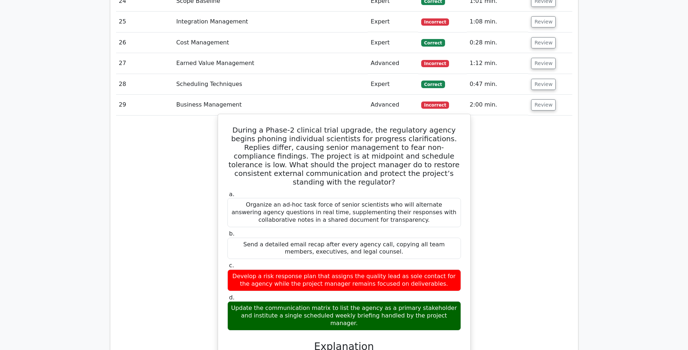
drag, startPoint x: 232, startPoint y: 103, endPoint x: 446, endPoint y: 282, distance: 278.3
click at [446, 282] on div "During a Phase-2 clinical trial upgrade, the regulatory agency begins phoning i…" at bounding box center [344, 341] width 246 height 448
copy div "During a Phase-2 clinical trial upgrade, the regulatory agency begins phoning i…"
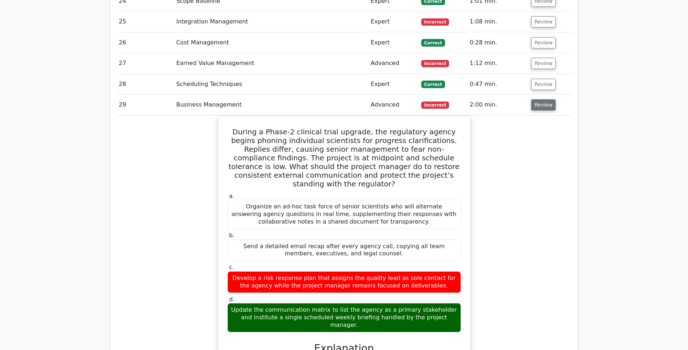
click at [536, 99] on button "Review" at bounding box center [543, 104] width 25 height 11
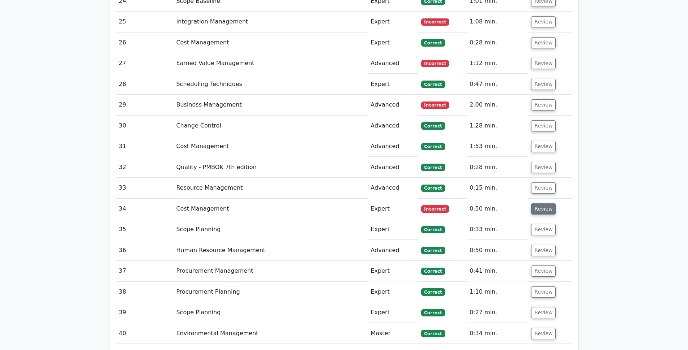
click at [539, 203] on button "Review" at bounding box center [543, 208] width 25 height 11
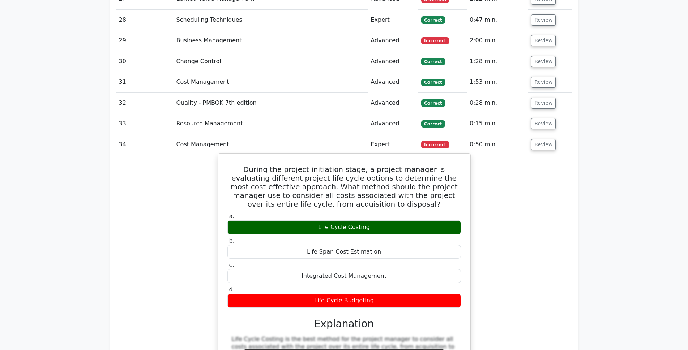
scroll to position [1554, 0]
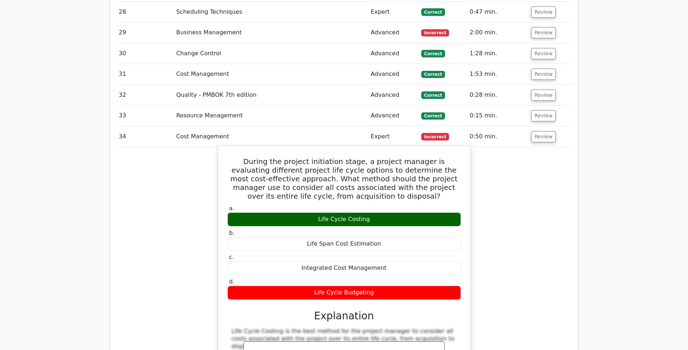
drag, startPoint x: 235, startPoint y: 135, endPoint x: 406, endPoint y: 266, distance: 215.7
click at [406, 266] on div "During the project initiation stage, a project manager is evaluating different …" at bounding box center [344, 327] width 246 height 356
copy div "During the project initiation stage, a project manager is evaluating different …"
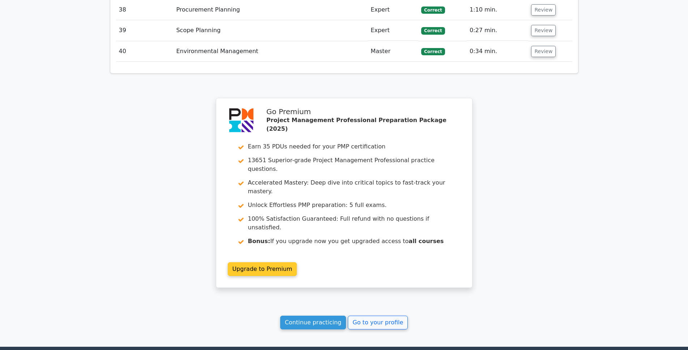
scroll to position [2175, 0]
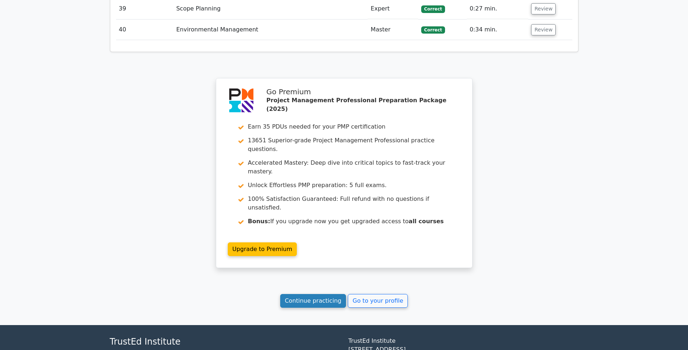
click at [313, 294] on link "Continue practicing" at bounding box center [313, 301] width 66 height 14
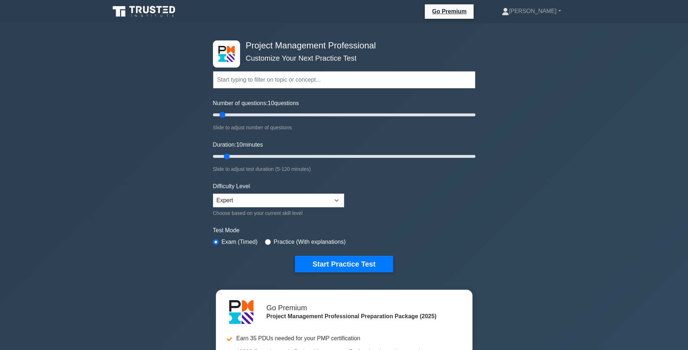
click at [351, 75] on input "text" at bounding box center [344, 79] width 262 height 17
click at [492, 209] on div "Project Management Professional Customize Your Next Practice Test Topics Scope …" at bounding box center [344, 243] width 688 height 441
click at [367, 259] on button "Start Practice Test" at bounding box center [344, 264] width 98 height 17
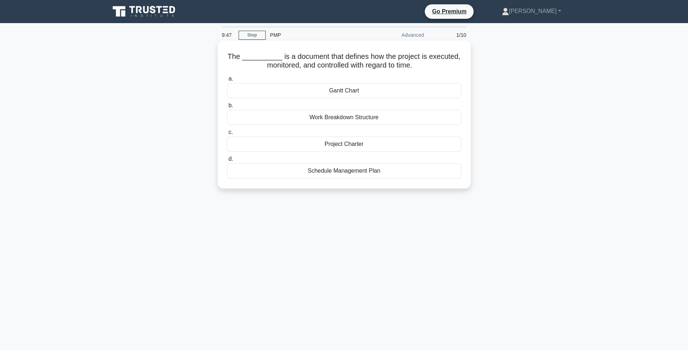
click at [352, 172] on div "Schedule Management Plan" at bounding box center [344, 170] width 234 height 15
click at [227, 162] on input "d. Schedule Management Plan" at bounding box center [227, 159] width 0 height 5
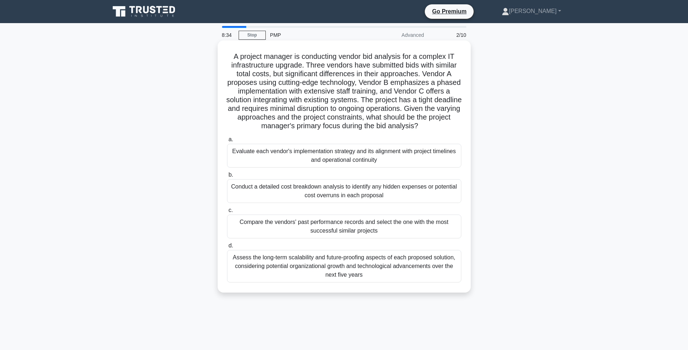
click at [356, 161] on div "Evaluate each vendor's implementation strategy and its alignment with project t…" at bounding box center [344, 156] width 234 height 24
click at [227, 142] on input "a. Evaluate each vendor's implementation strategy and its alignment with projec…" at bounding box center [227, 139] width 0 height 5
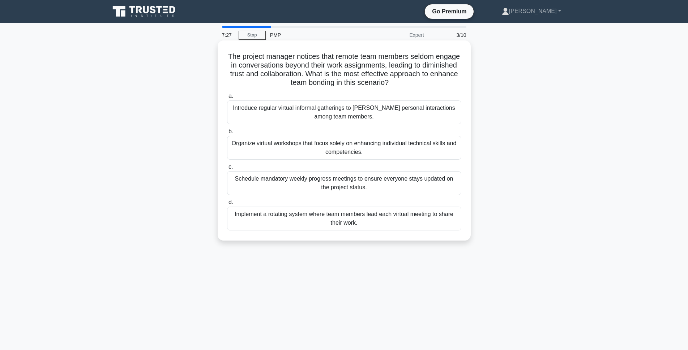
drag, startPoint x: 355, startPoint y: 117, endPoint x: 231, endPoint y: 112, distance: 124.1
click at [231, 112] on div "Introduce regular virtual informal gatherings to [PERSON_NAME] personal interac…" at bounding box center [344, 112] width 234 height 24
copy div "Introduce regular virtual informal gatherings to [PERSON_NAME] personal interac…"
click at [223, 125] on div "a. Introduce regular virtual informal gatherings to [PERSON_NAME] personal inte…" at bounding box center [344, 161] width 243 height 142
click at [341, 116] on div "Introduce regular virtual informal gatherings to [PERSON_NAME] personal interac…" at bounding box center [344, 112] width 234 height 24
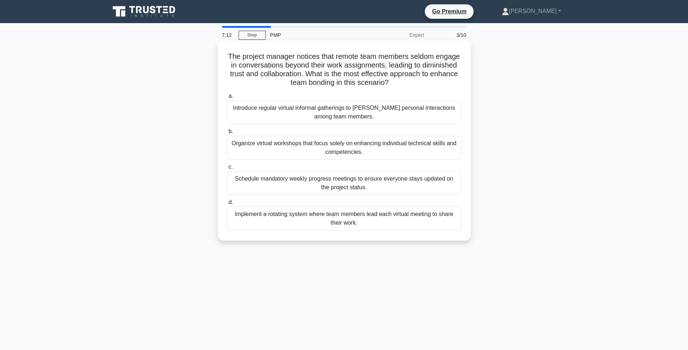
click at [227, 99] on input "a. Introduce regular virtual informal gatherings to [PERSON_NAME] personal inte…" at bounding box center [227, 96] width 0 height 5
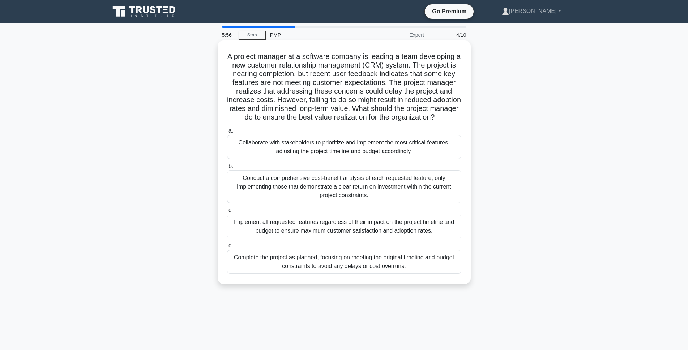
click at [334, 201] on div "Conduct a comprehensive cost-benefit analysis of each requested feature, only i…" at bounding box center [344, 187] width 234 height 33
click at [227, 169] on input "b. Conduct a comprehensive cost-benefit analysis of each requested feature, onl…" at bounding box center [227, 166] width 0 height 5
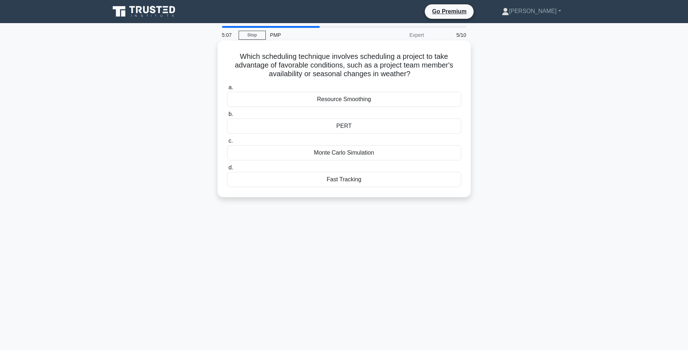
click at [362, 102] on div "Resource Smoothing" at bounding box center [344, 99] width 234 height 15
click at [227, 90] on input "a. Resource Smoothing" at bounding box center [227, 87] width 0 height 5
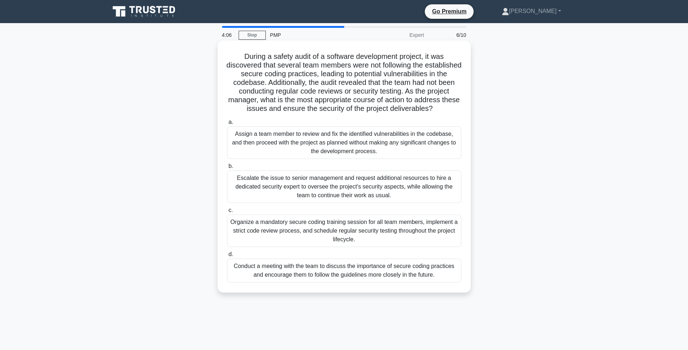
click at [301, 230] on div "Organize a mandatory secure coding training session for all team members, imple…" at bounding box center [344, 231] width 234 height 33
click at [227, 213] on input "c. Organize a mandatory secure coding training session for all team members, im…" at bounding box center [227, 210] width 0 height 5
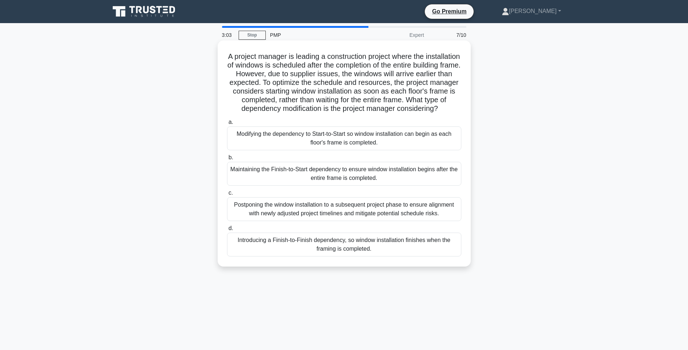
click at [378, 147] on div "Modifying the dependency to Start-to-Start so window installation can begin as …" at bounding box center [344, 138] width 234 height 24
click at [227, 125] on input "a. Modifying the dependency to Start-to-Start so window installation can begin …" at bounding box center [227, 122] width 0 height 5
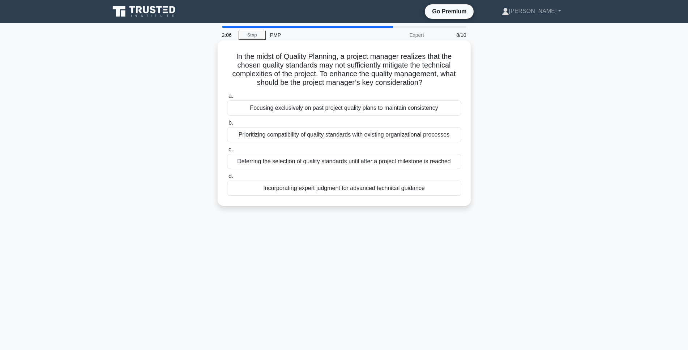
click at [379, 139] on div "Prioritizing compatibility of quality standards with existing organizational pr…" at bounding box center [344, 134] width 234 height 15
click at [227, 125] on input "b. Prioritizing compatibility of quality standards with existing organizational…" at bounding box center [227, 123] width 0 height 5
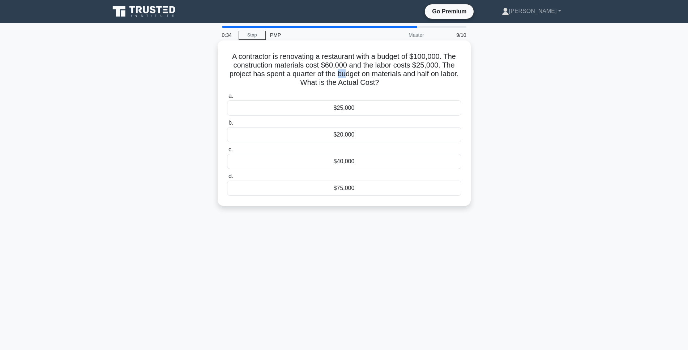
drag, startPoint x: 347, startPoint y: 74, endPoint x: 357, endPoint y: 77, distance: 10.5
click at [357, 77] on h5 "A contractor is renovating a restaurant with a budget of $100,000. The construc…" at bounding box center [344, 69] width 236 height 35
click at [348, 77] on h5 "A contractor is renovating a restaurant with a budget of $100,000. The construc…" at bounding box center [344, 69] width 236 height 35
click at [353, 188] on div "$75,000" at bounding box center [344, 188] width 234 height 15
click at [227, 179] on input "d. $75,000" at bounding box center [227, 176] width 0 height 5
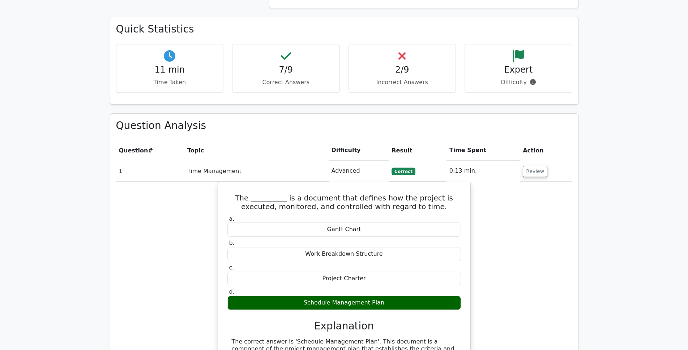
scroll to position [542, 0]
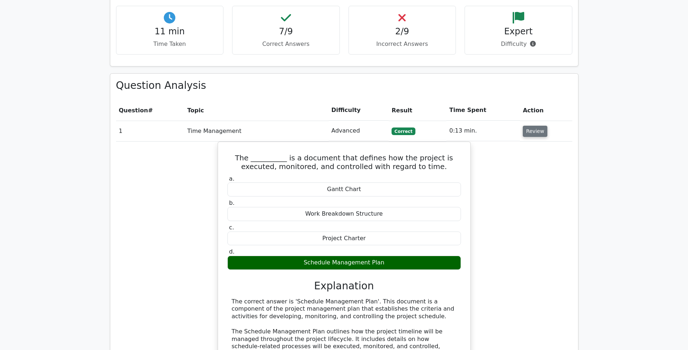
click at [538, 126] on button "Review" at bounding box center [535, 131] width 25 height 11
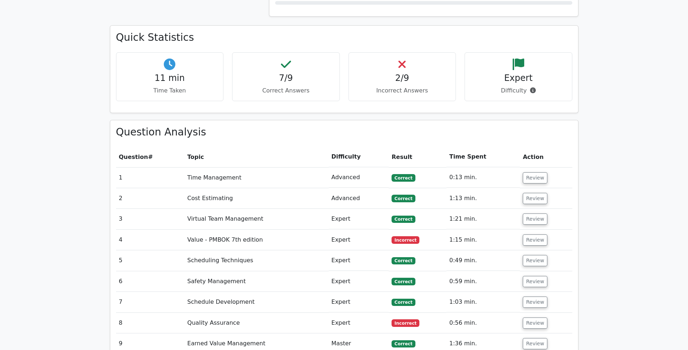
scroll to position [495, 0]
click at [531, 235] on button "Review" at bounding box center [535, 240] width 25 height 11
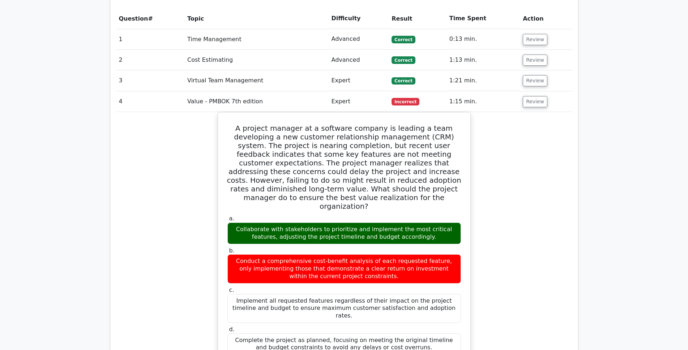
scroll to position [639, 0]
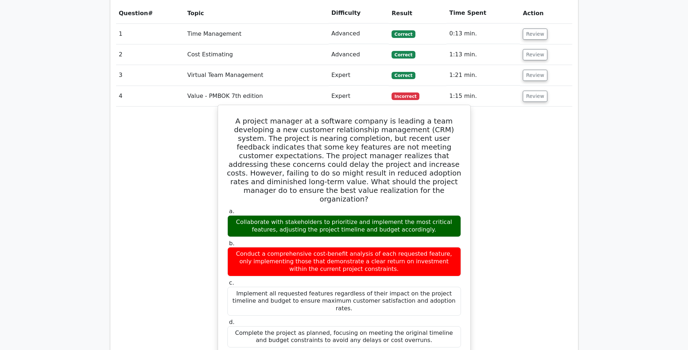
drag, startPoint x: 404, startPoint y: 298, endPoint x: 229, endPoint y: 92, distance: 270.5
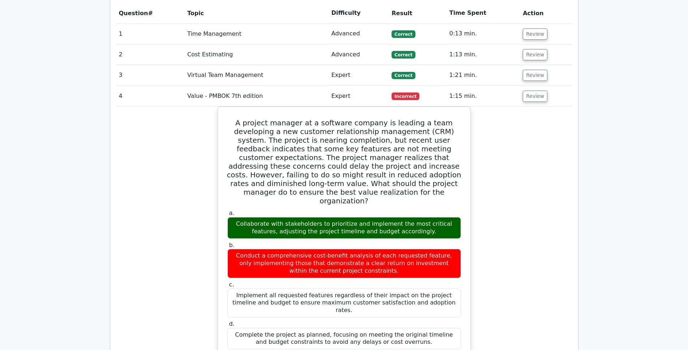
copy div "A project manager at a software company is leading a team developing a new cust…"
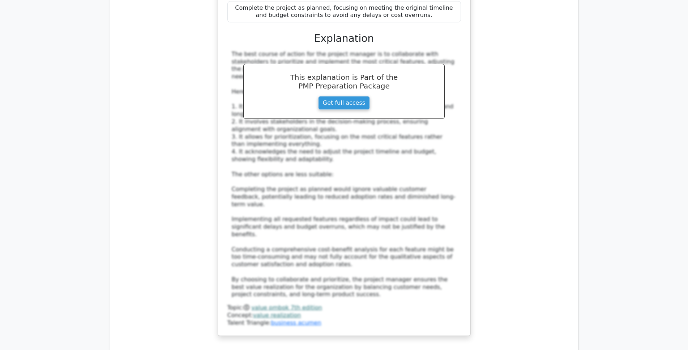
scroll to position [1109, 0]
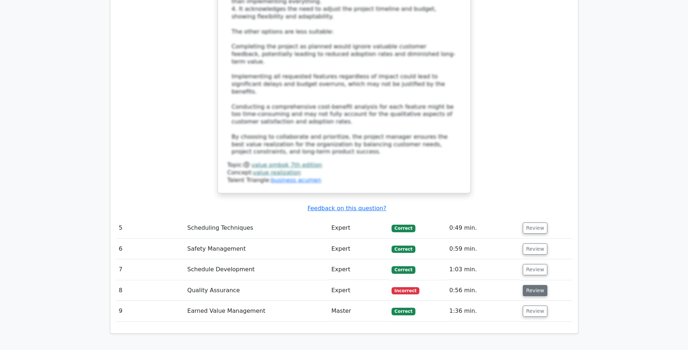
click at [528, 285] on button "Review" at bounding box center [535, 290] width 25 height 11
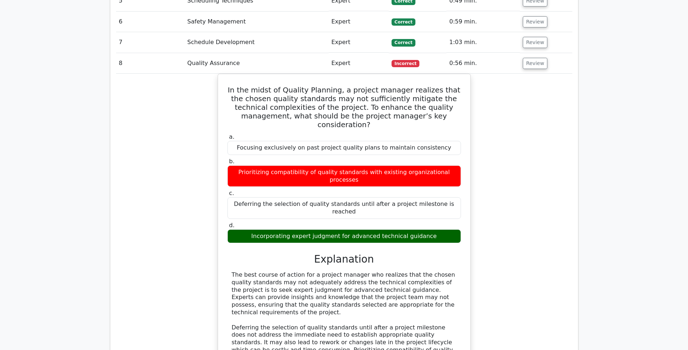
scroll to position [1398, 0]
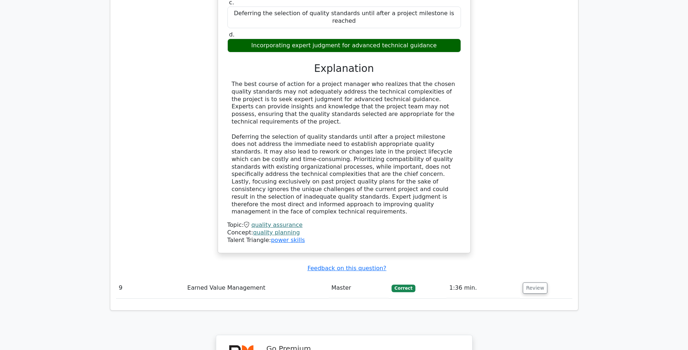
scroll to position [1543, 0]
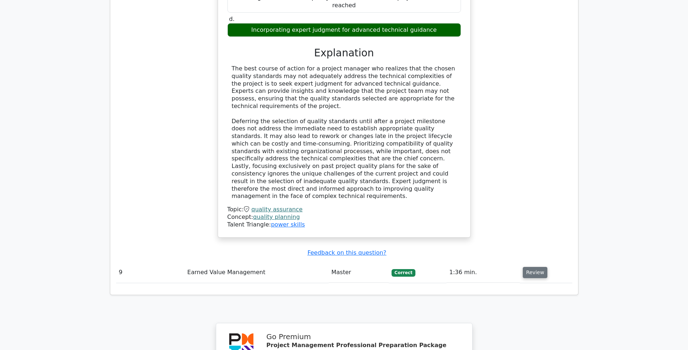
click at [529, 267] on button "Review" at bounding box center [535, 272] width 25 height 11
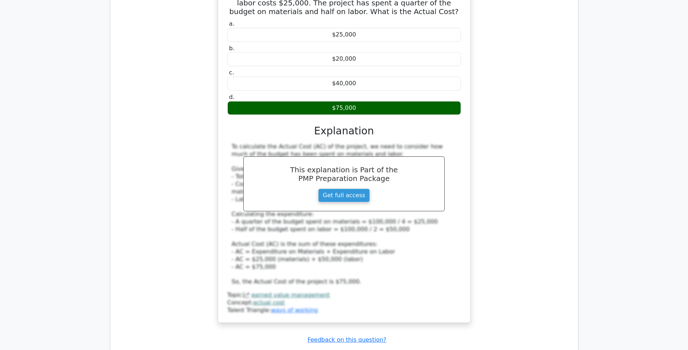
scroll to position [1904, 0]
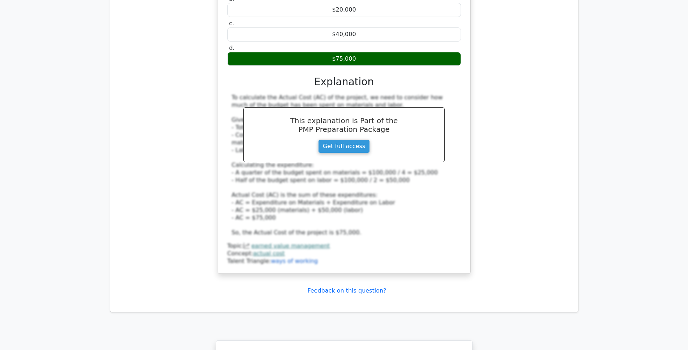
click at [284, 258] on link "ways of working" at bounding box center [294, 261] width 47 height 7
click at [291, 258] on link "ways of working" at bounding box center [294, 261] width 47 height 7
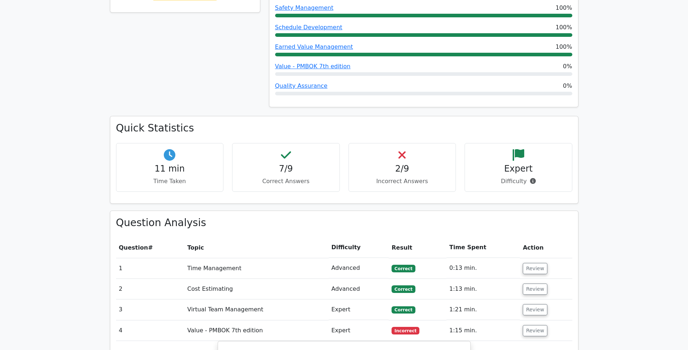
scroll to position [405, 0]
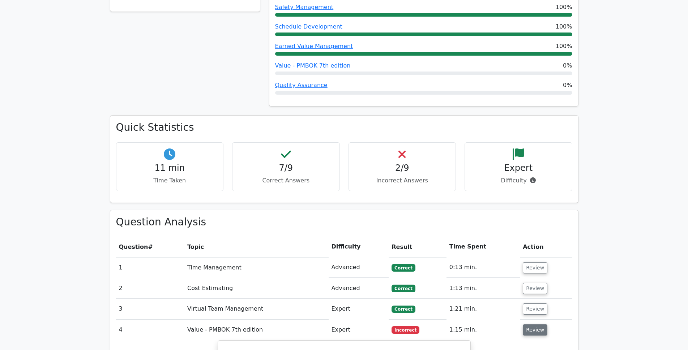
click at [532, 324] on button "Review" at bounding box center [535, 329] width 25 height 11
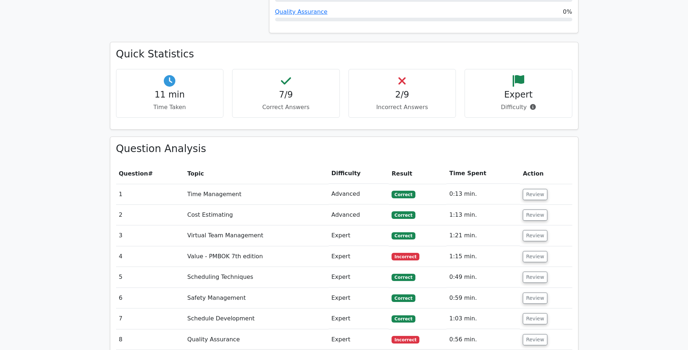
scroll to position [550, 0]
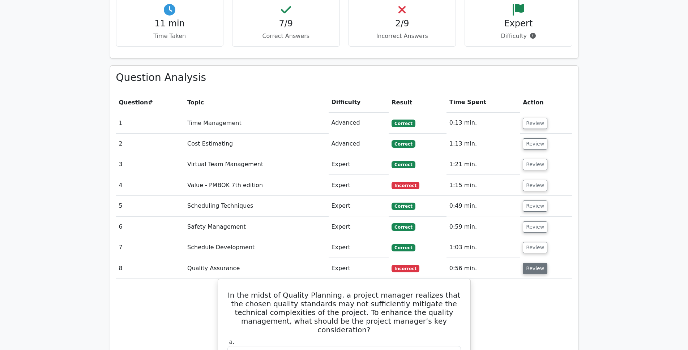
click at [531, 263] on button "Review" at bounding box center [535, 268] width 25 height 11
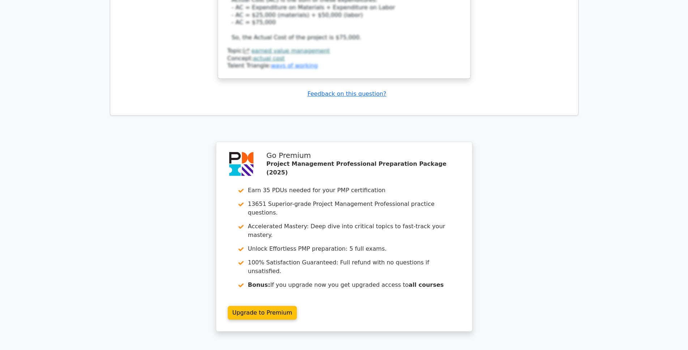
scroll to position [1198, 0]
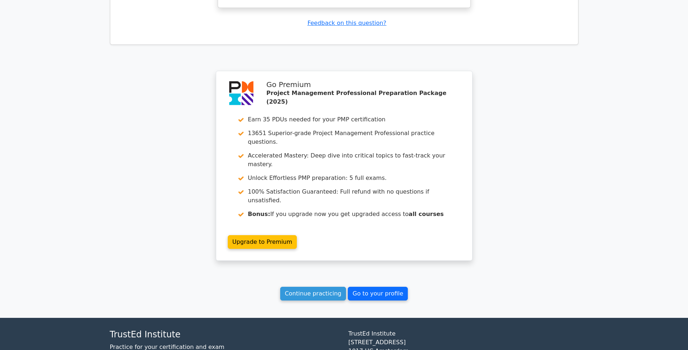
click at [388, 287] on link "Go to your profile" at bounding box center [378, 294] width 60 height 14
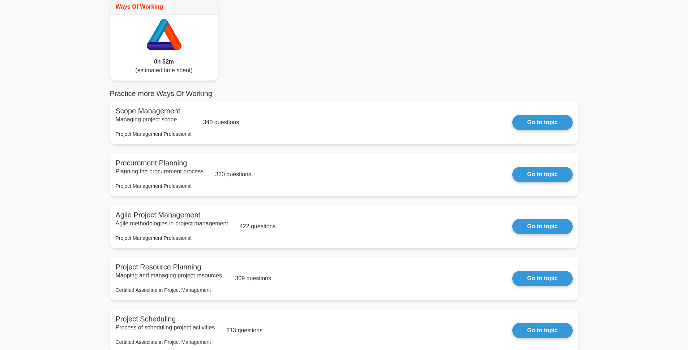
scroll to position [36, 0]
